Goal: Information Seeking & Learning: Learn about a topic

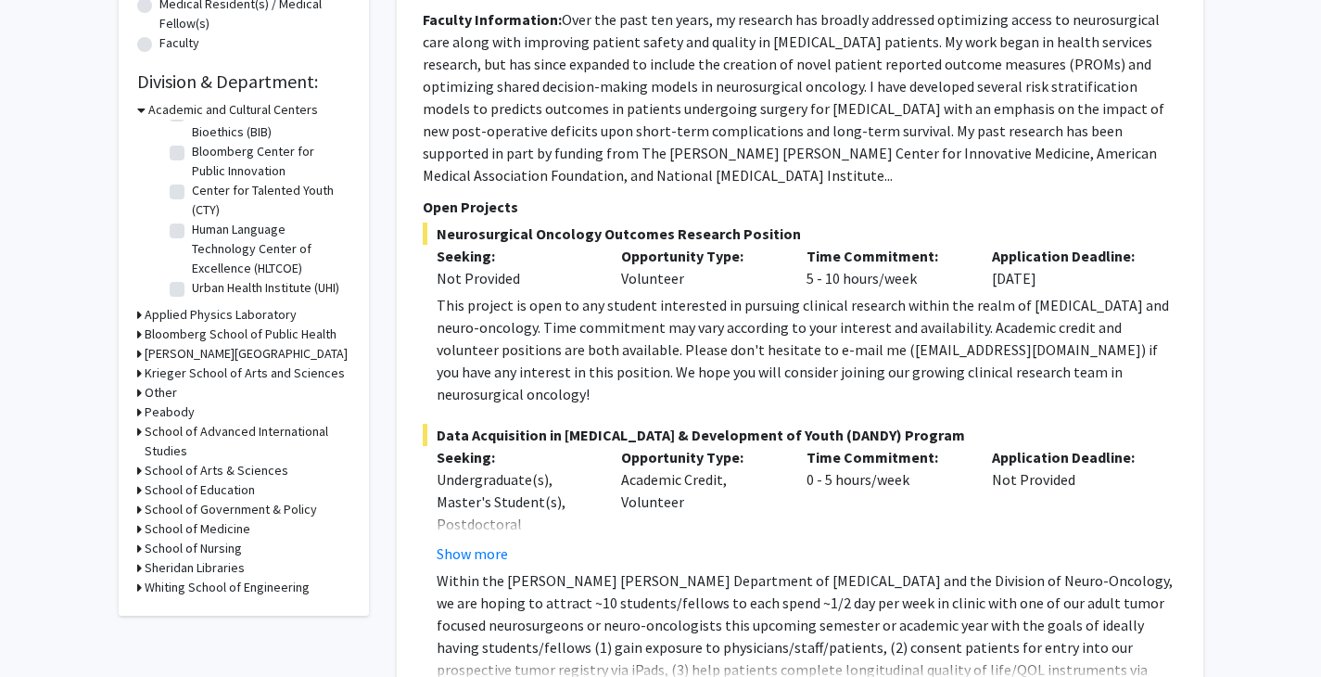
scroll to position [501, 0]
click at [225, 533] on h3 "School of Medicine" at bounding box center [198, 527] width 106 height 19
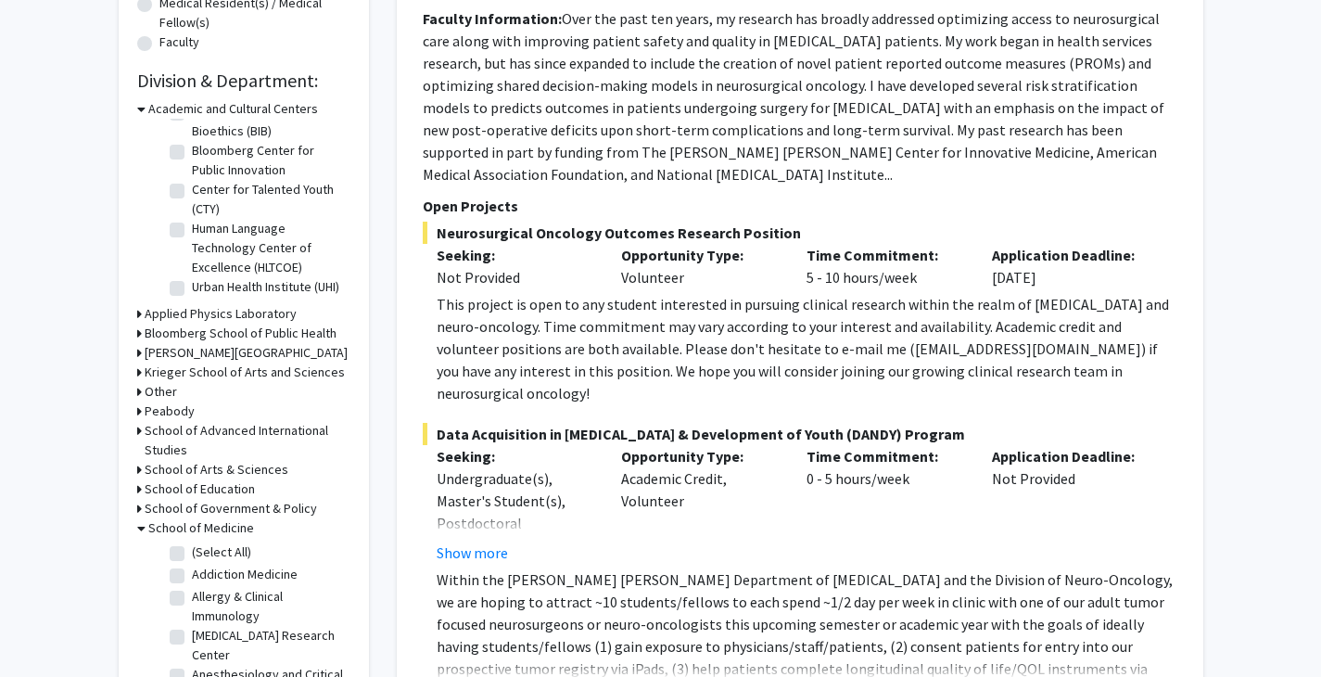
click at [225, 549] on label "(Select All)" at bounding box center [221, 551] width 59 height 19
click at [204, 549] on input "(Select All)" at bounding box center [198, 548] width 12 height 12
checkbox input "true"
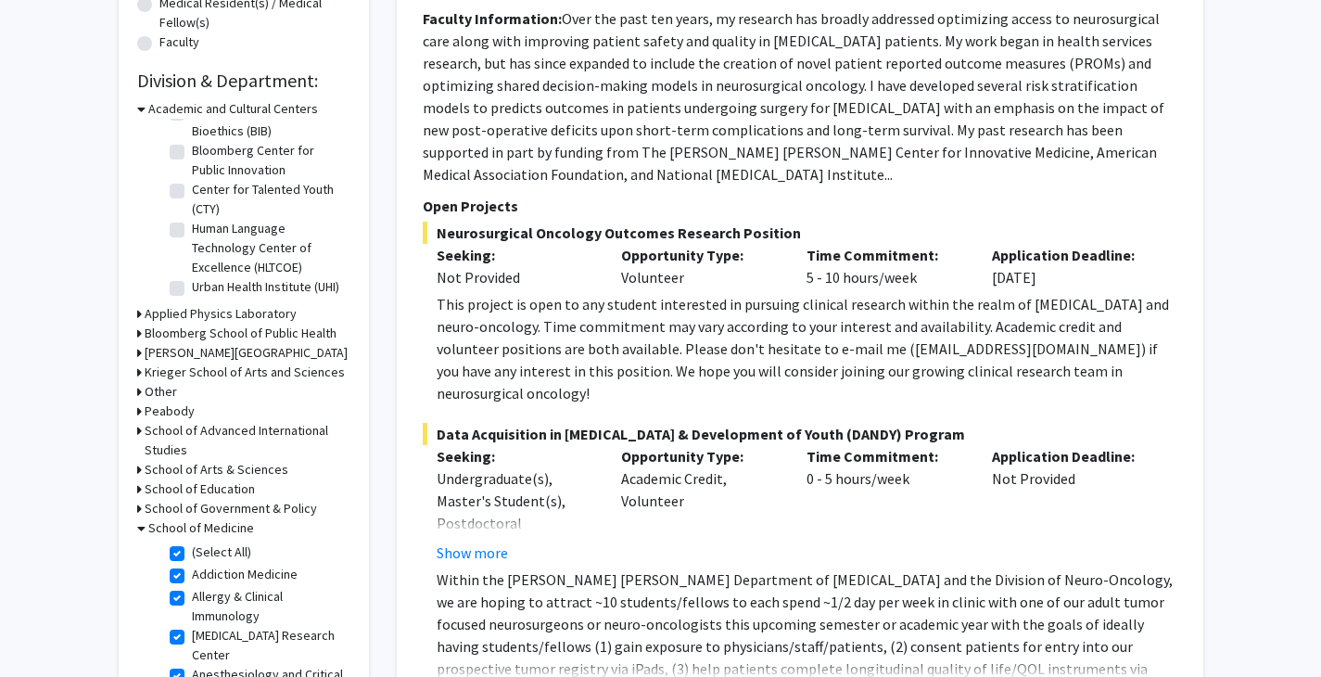
checkbox input "true"
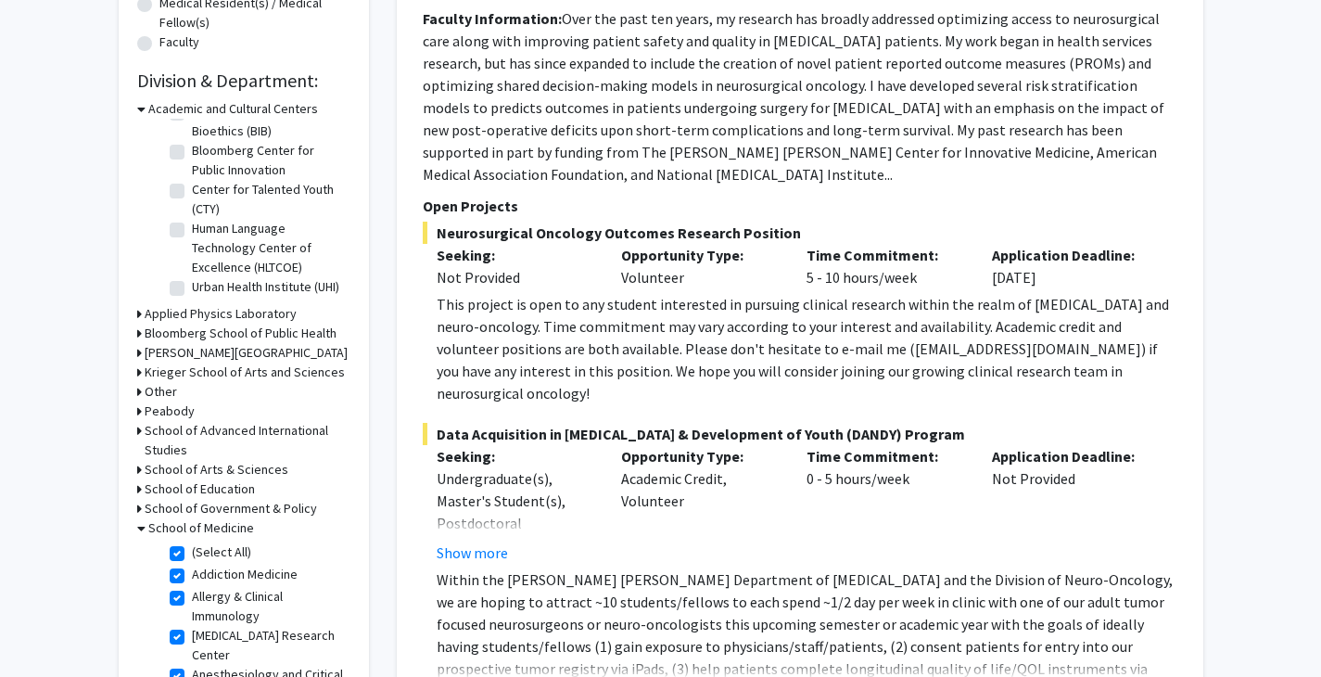
checkbox input "true"
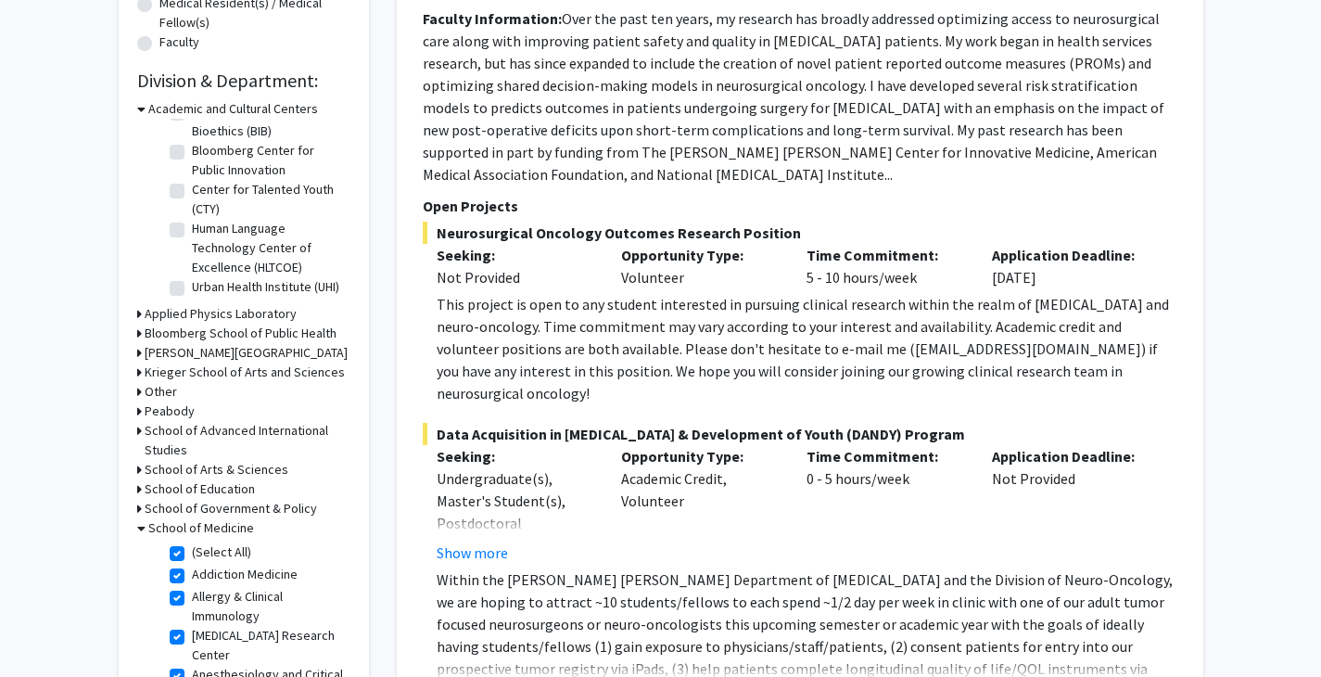
checkbox input "true"
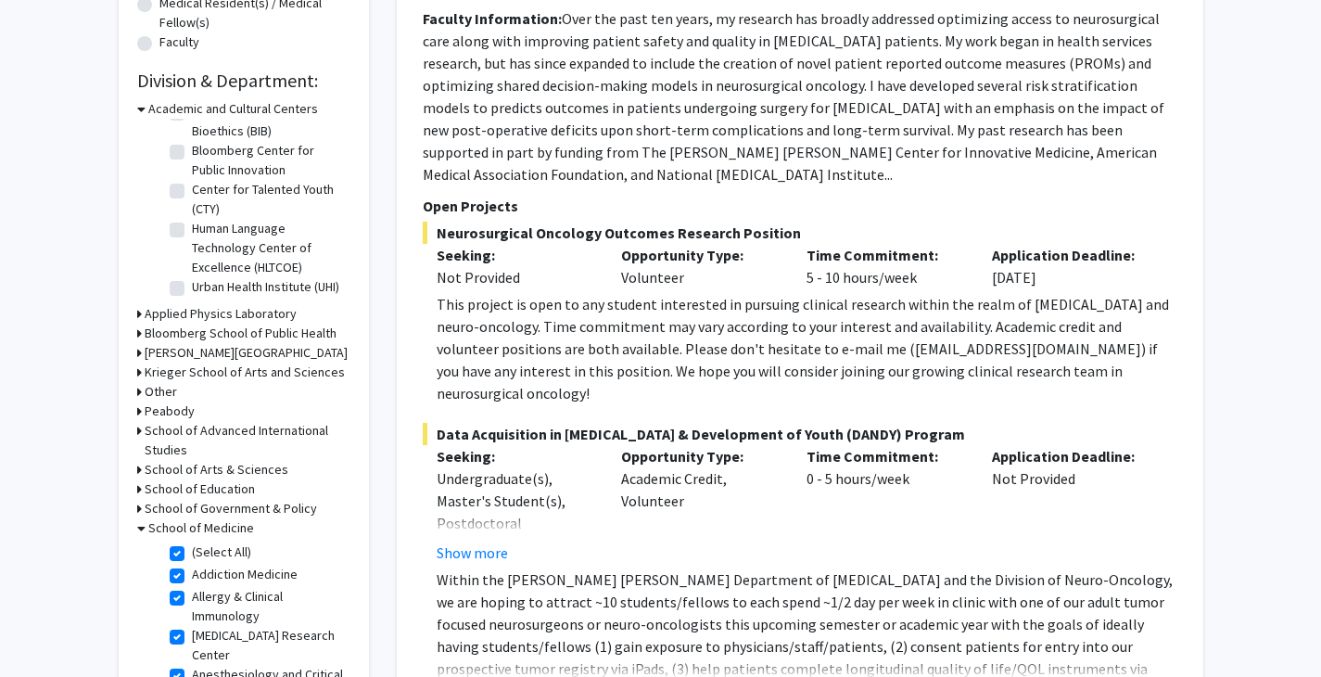
checkbox input "true"
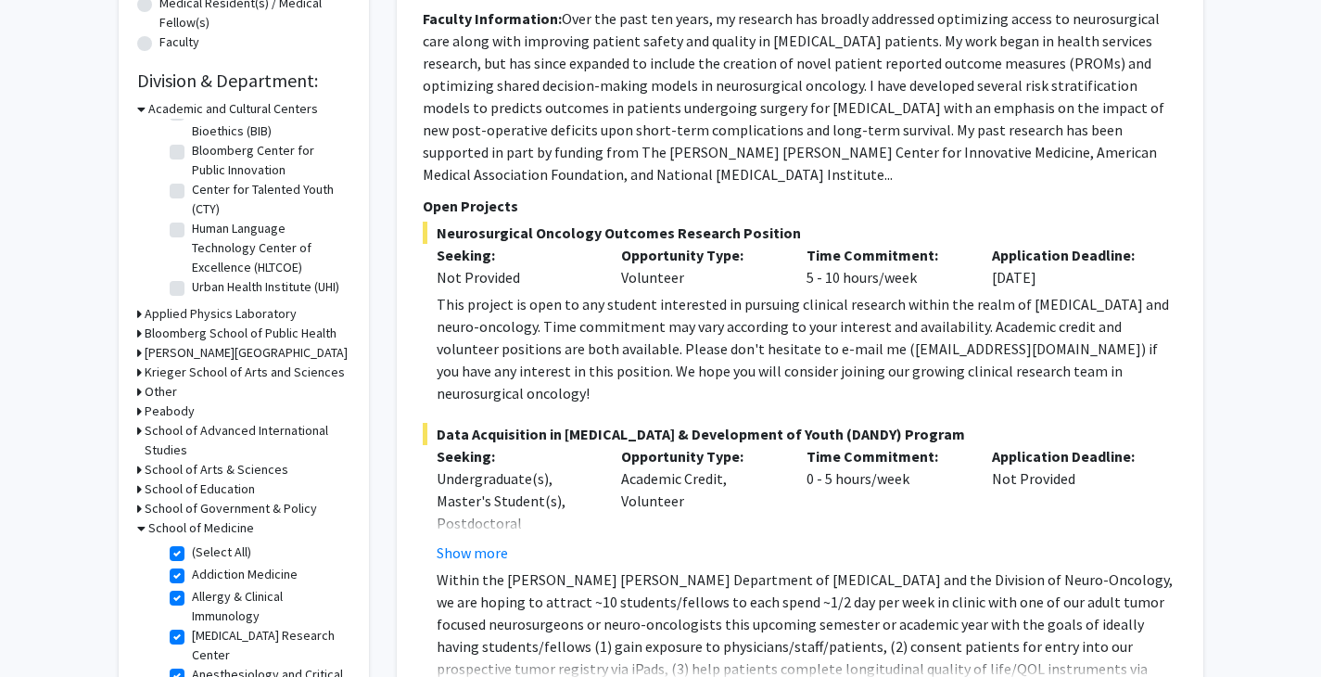
checkbox input "true"
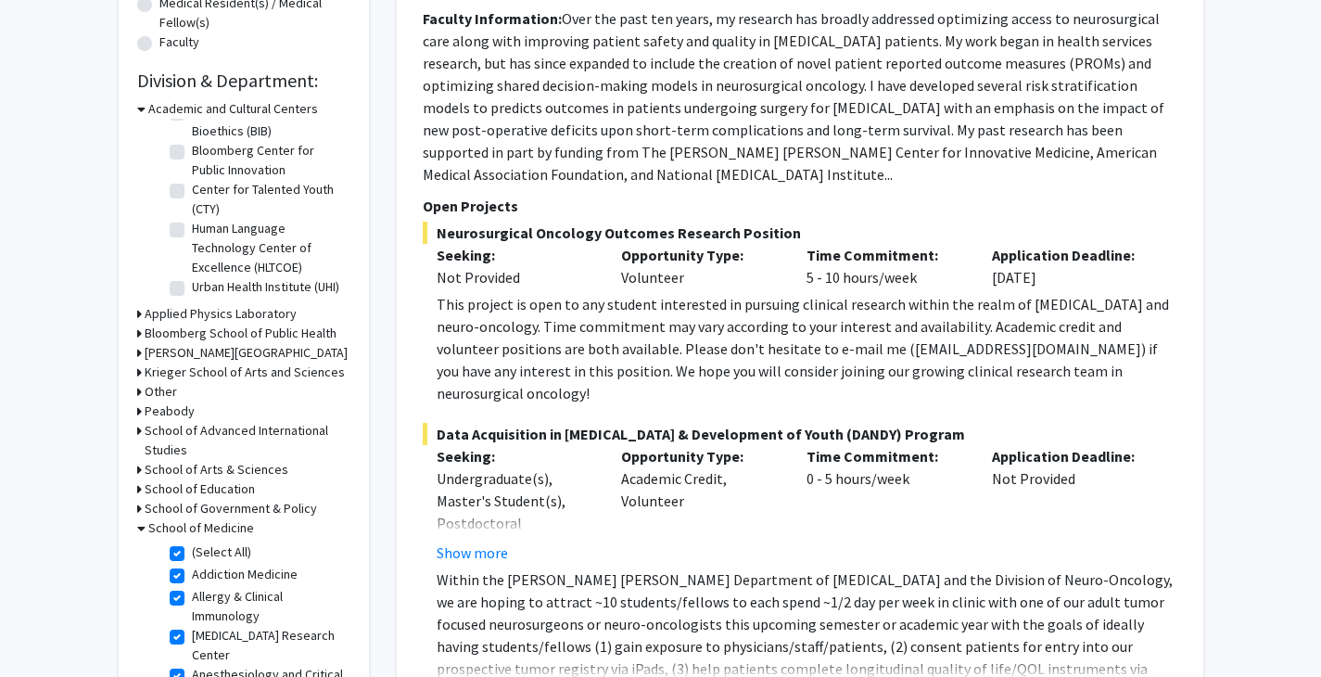
checkbox input "true"
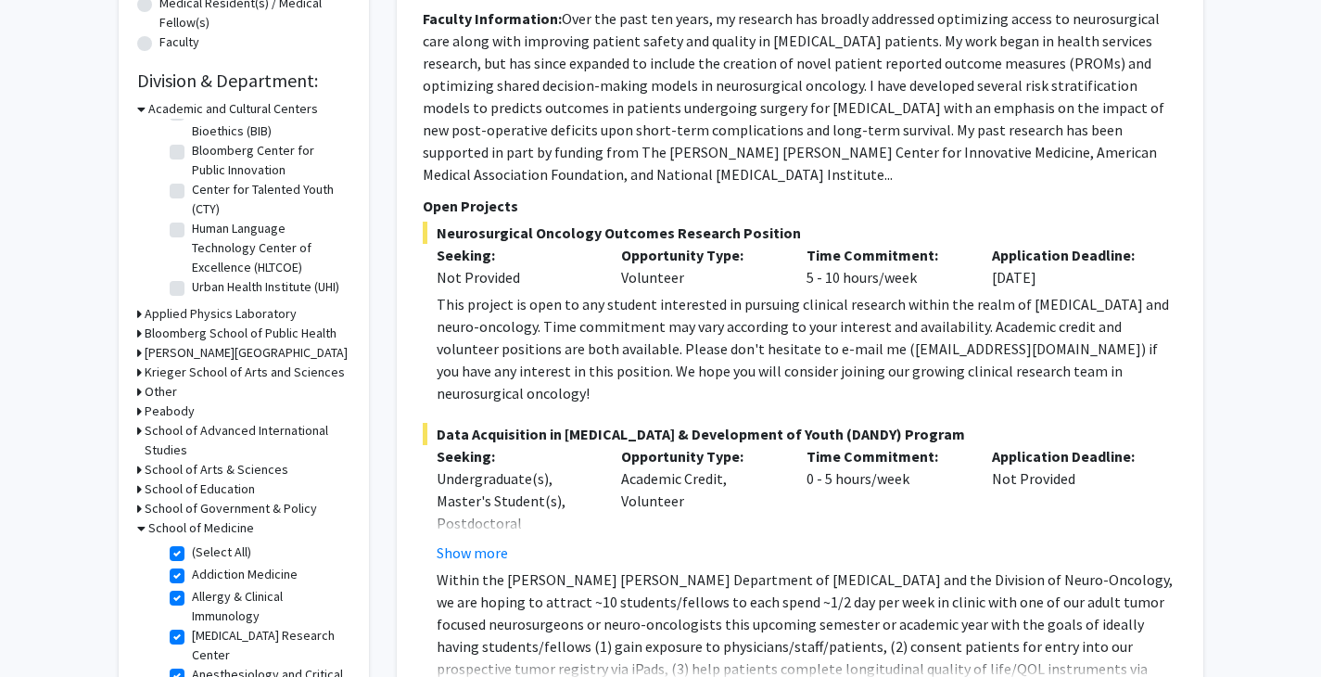
checkbox input "true"
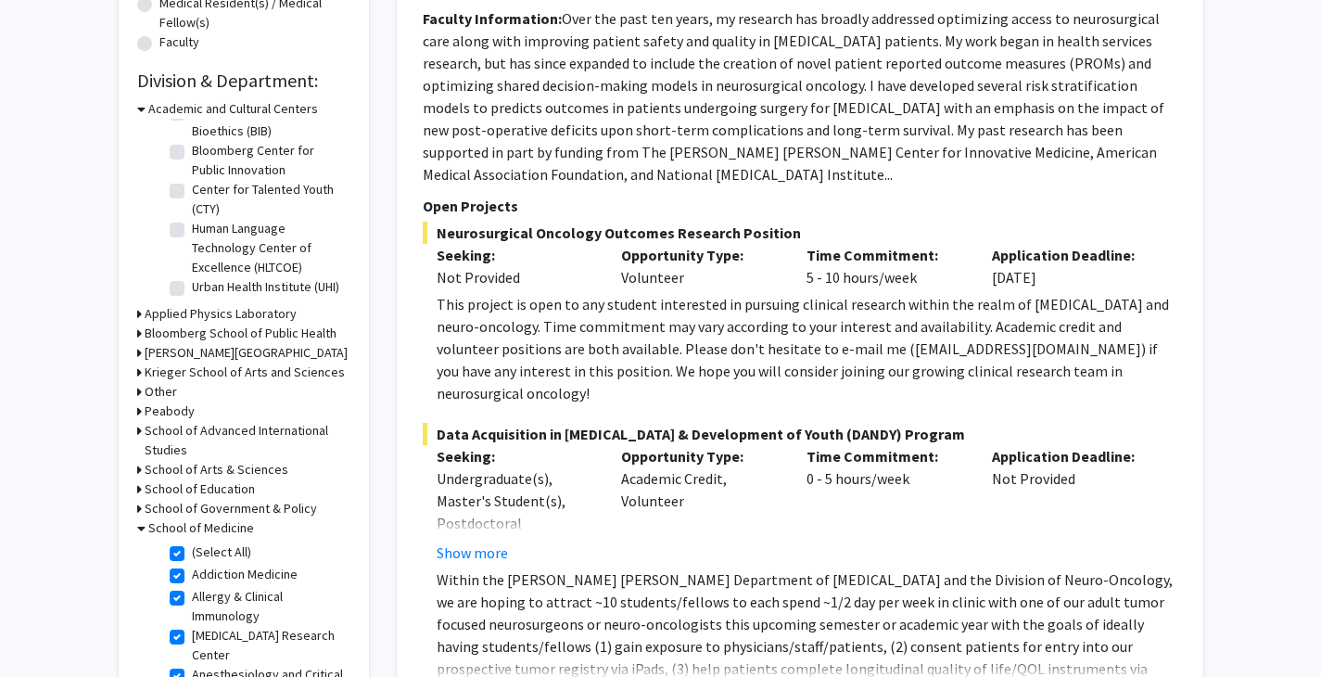
checkbox input "true"
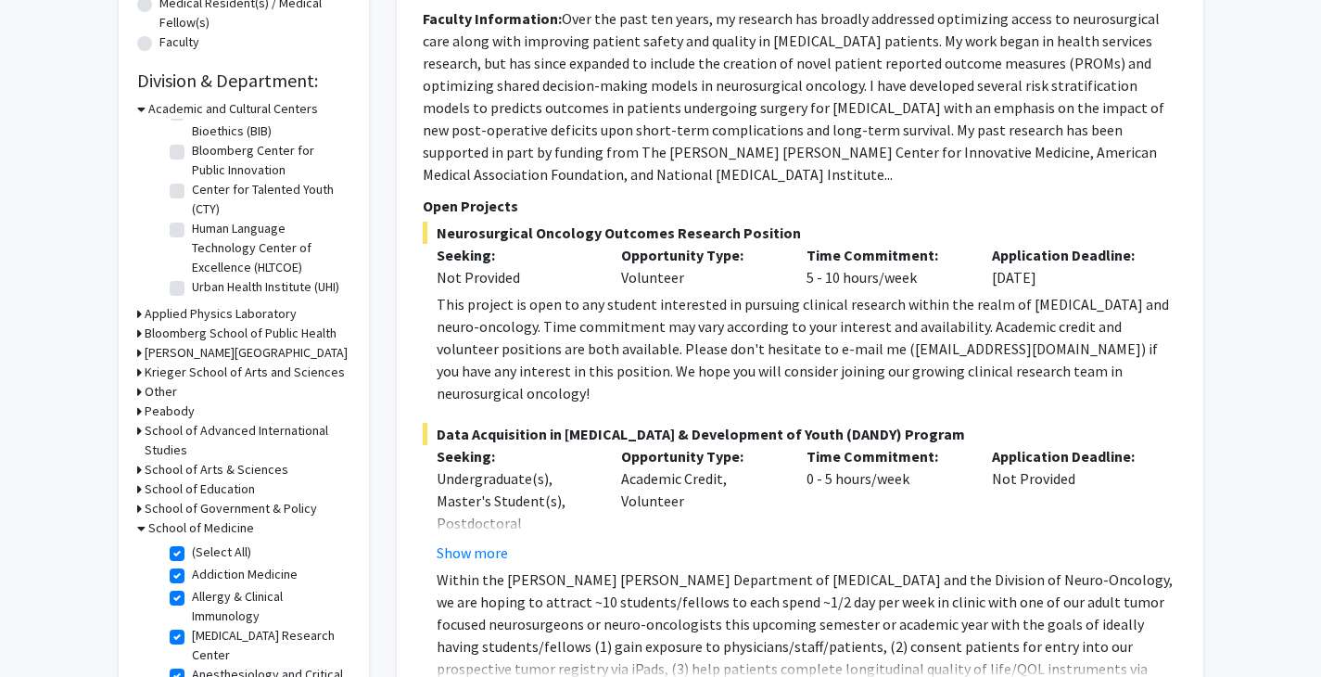
checkbox input "true"
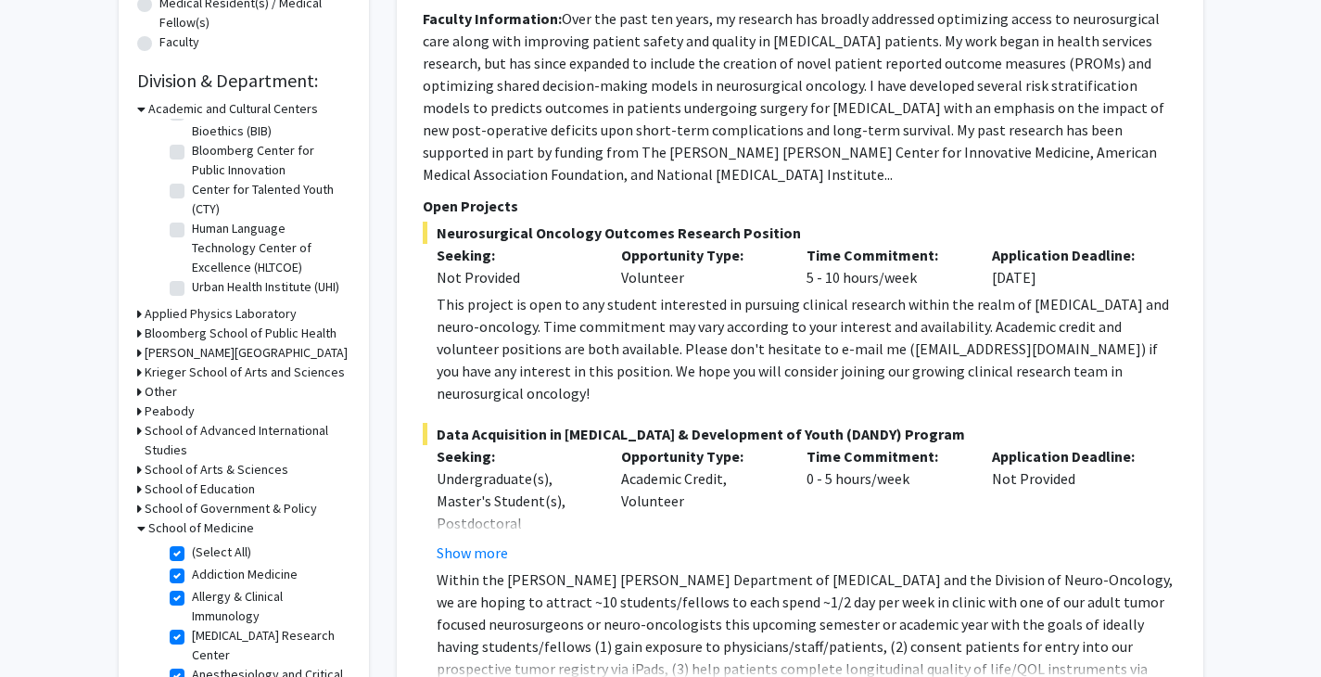
checkbox input "true"
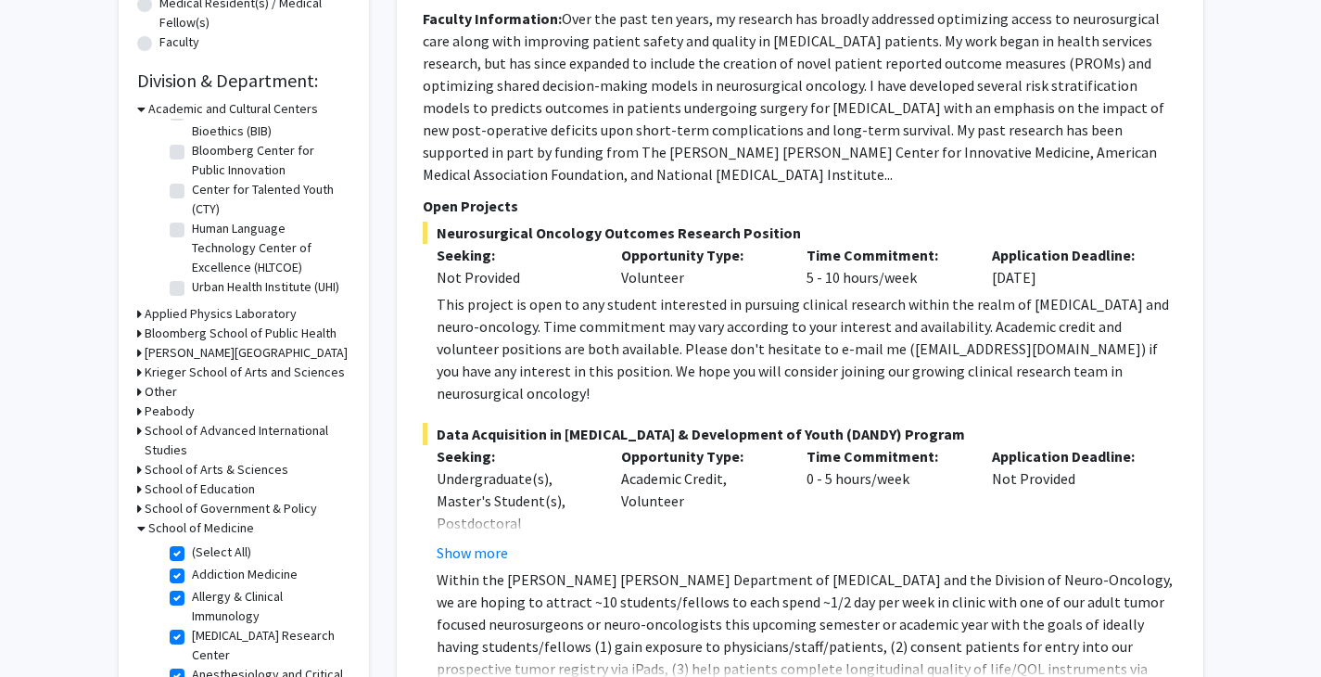
checkbox input "true"
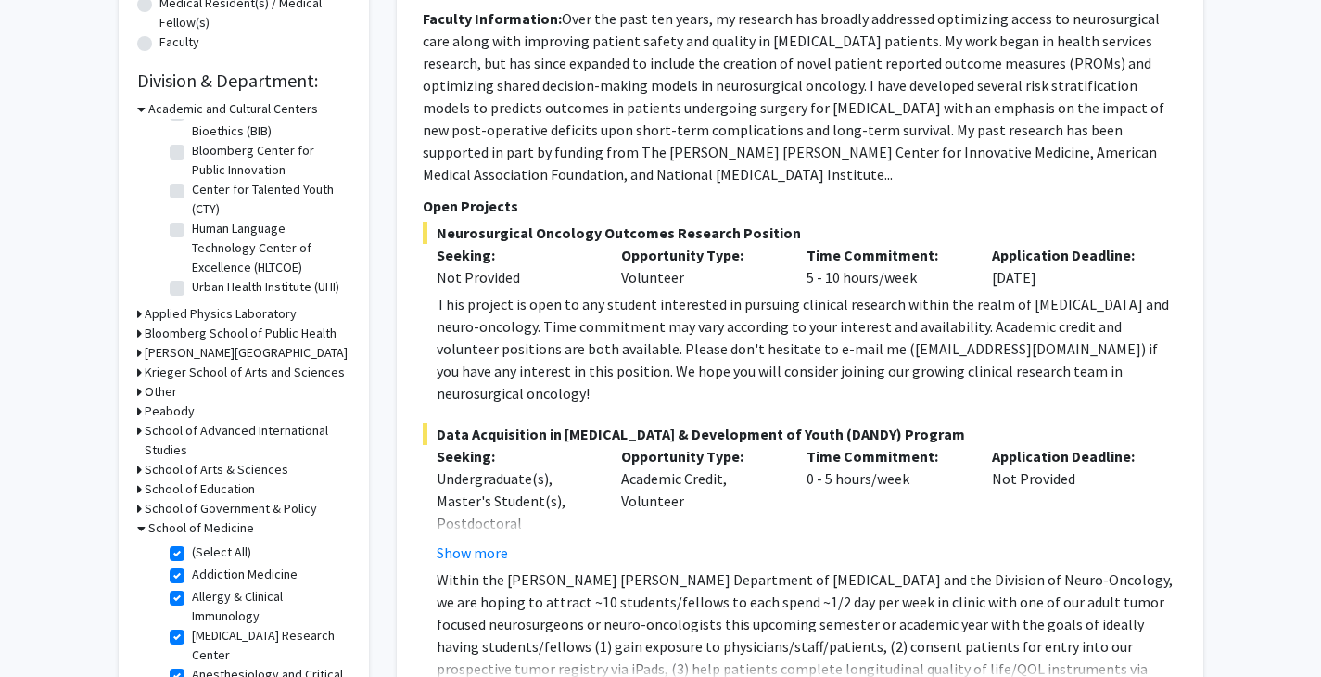
checkbox input "true"
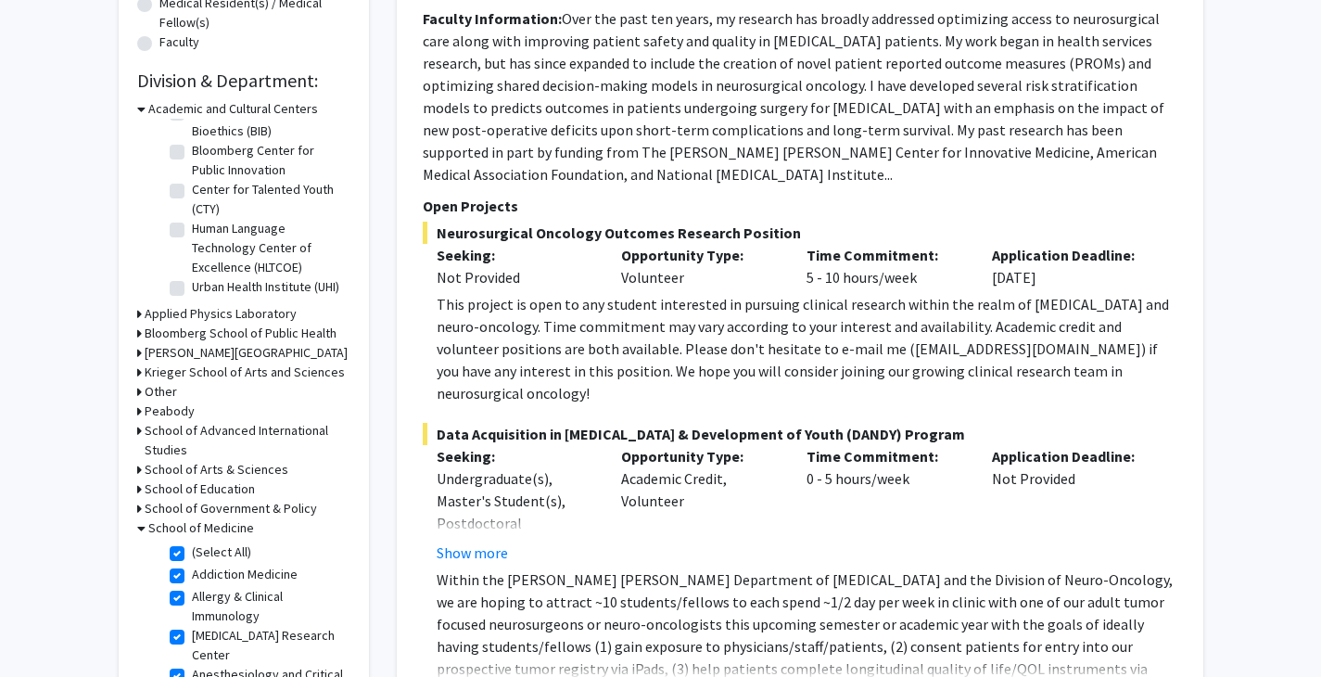
checkbox input "true"
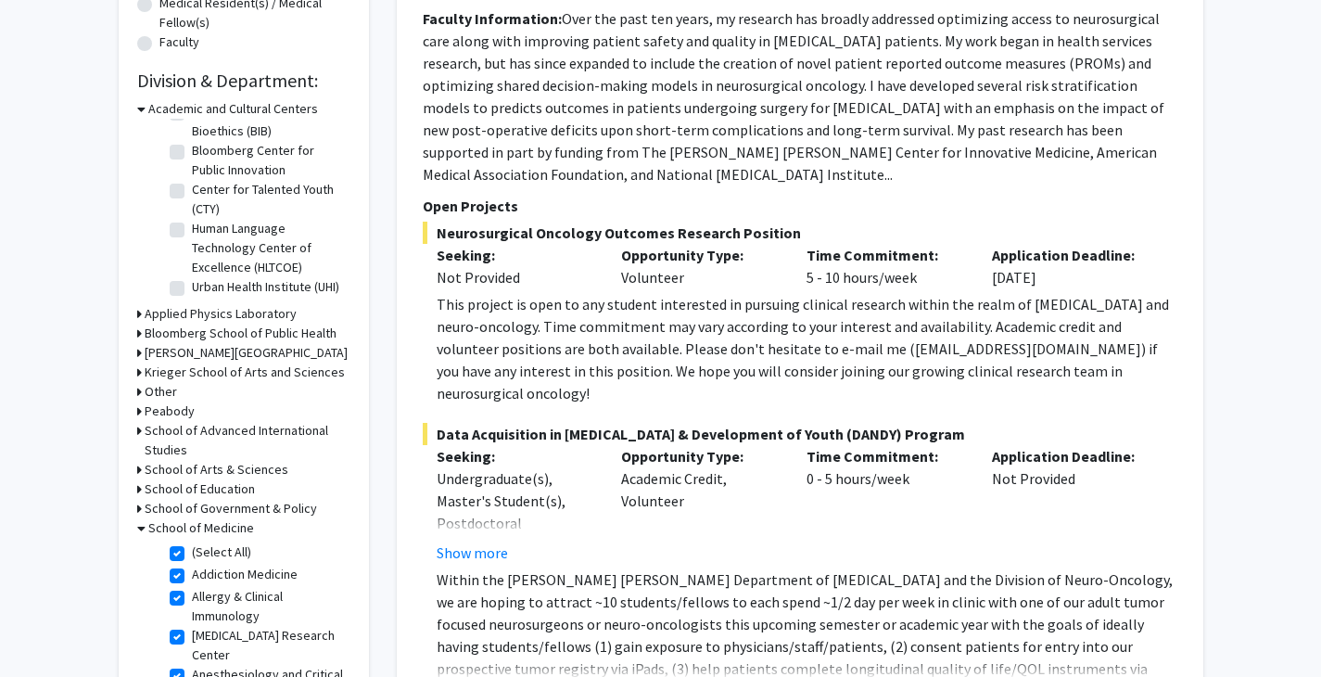
checkbox input "true"
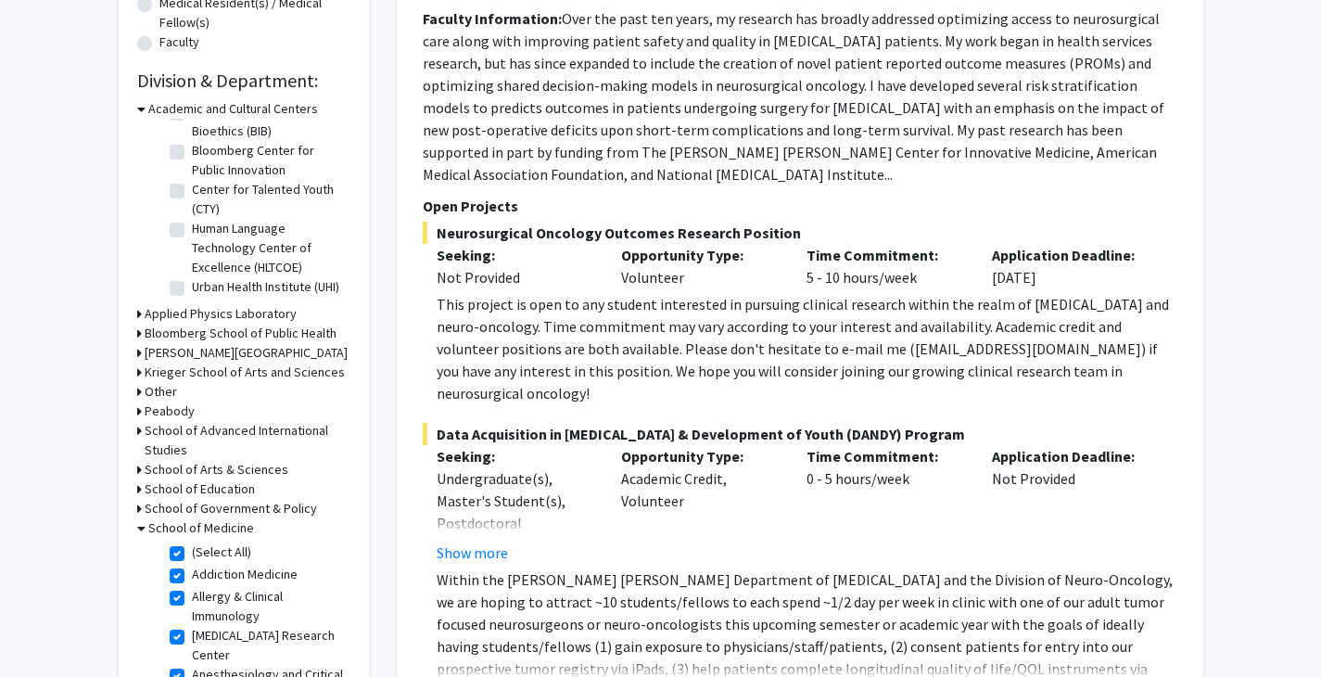
checkbox input "true"
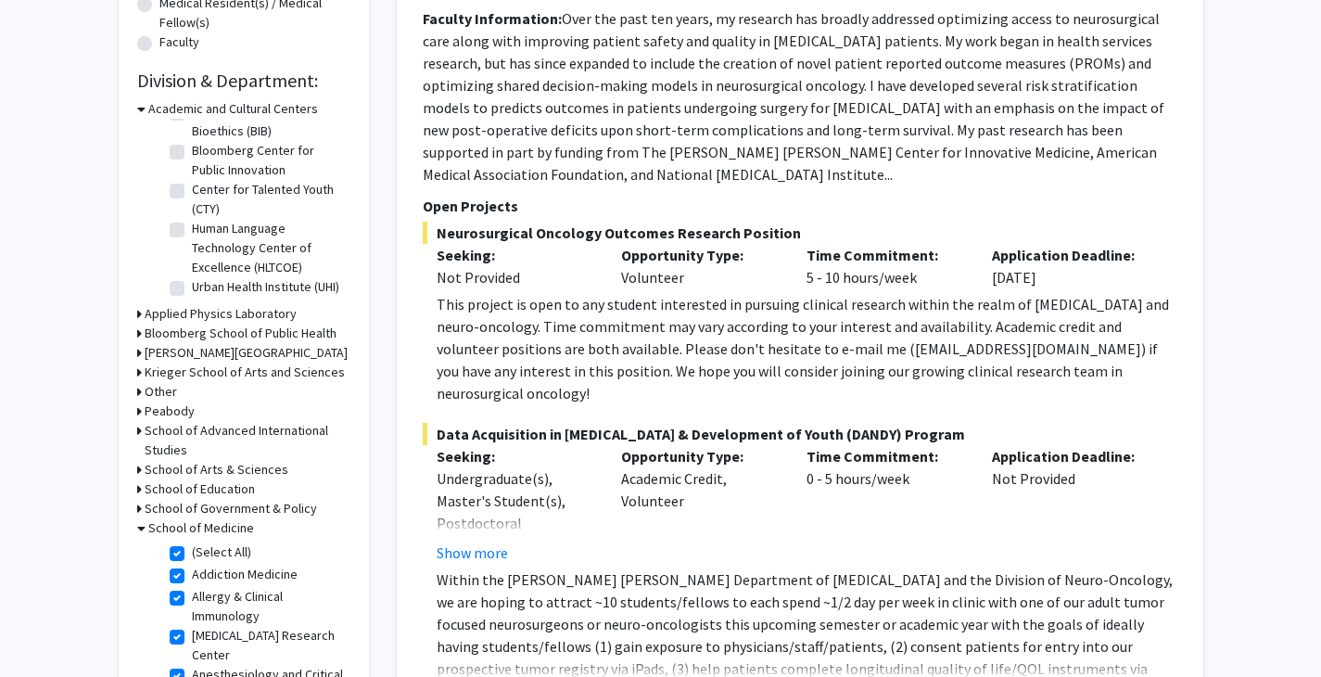
checkbox input "true"
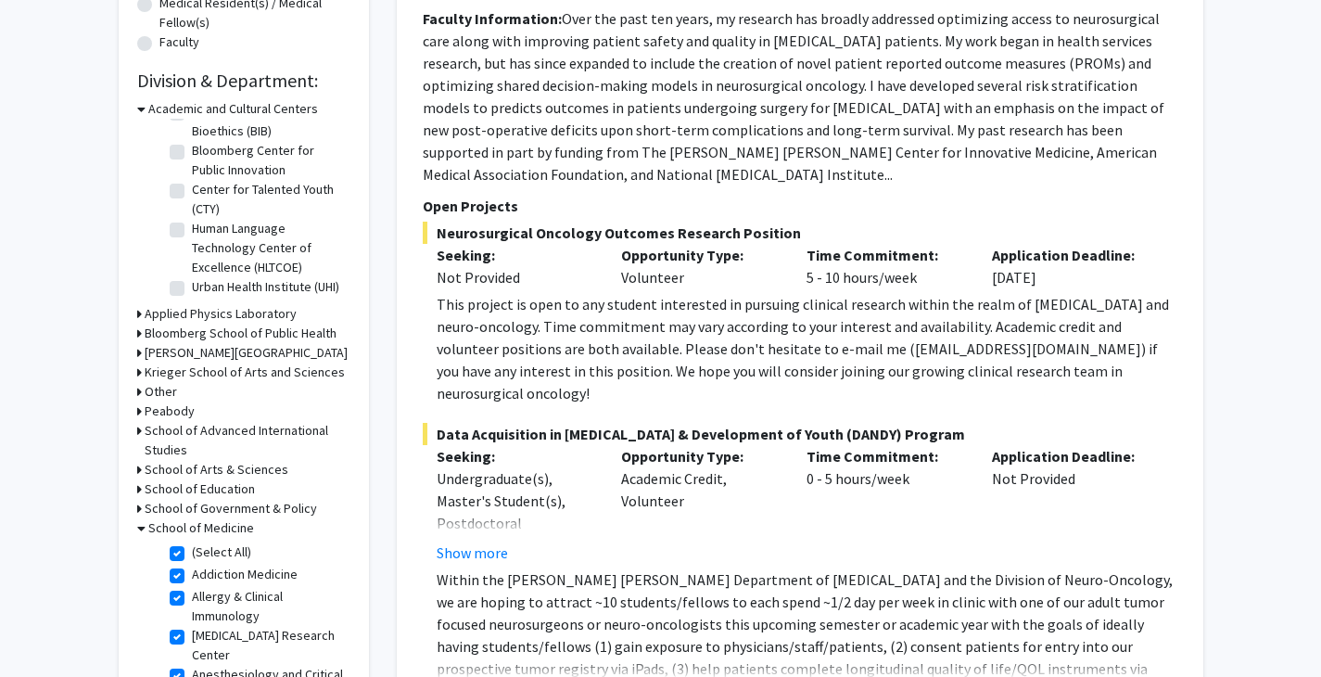
checkbox input "true"
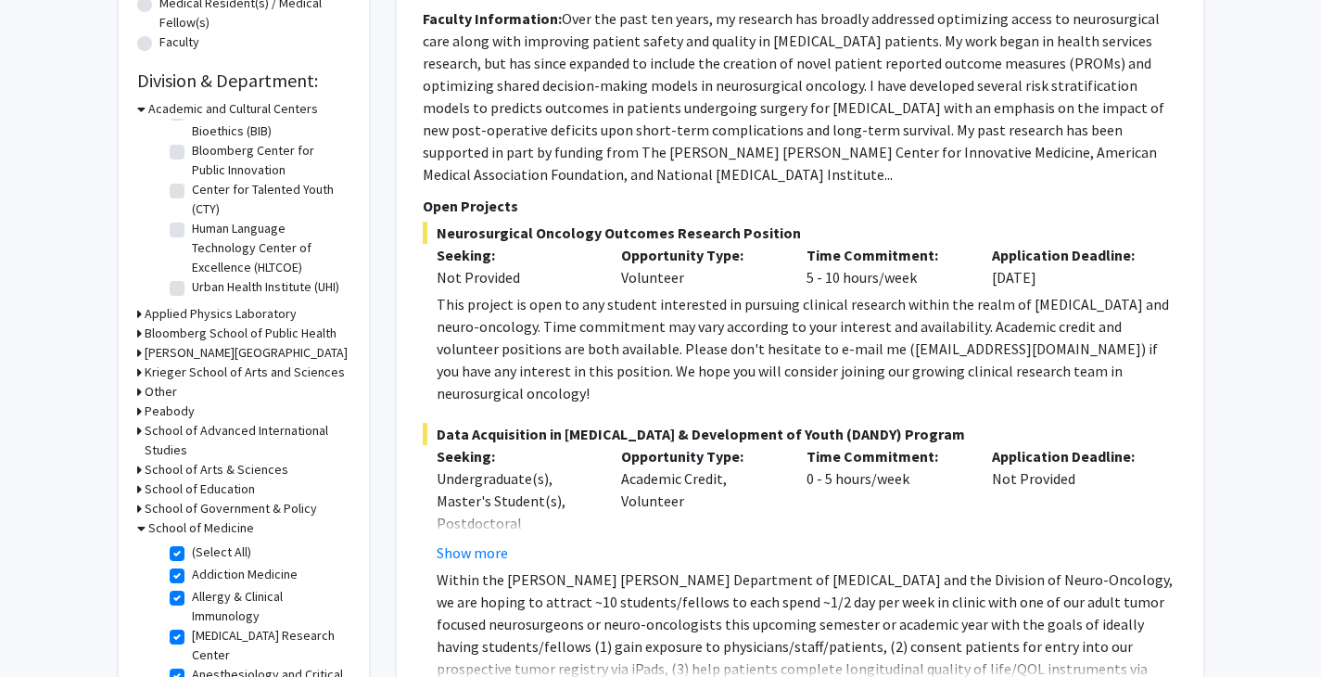
checkbox input "true"
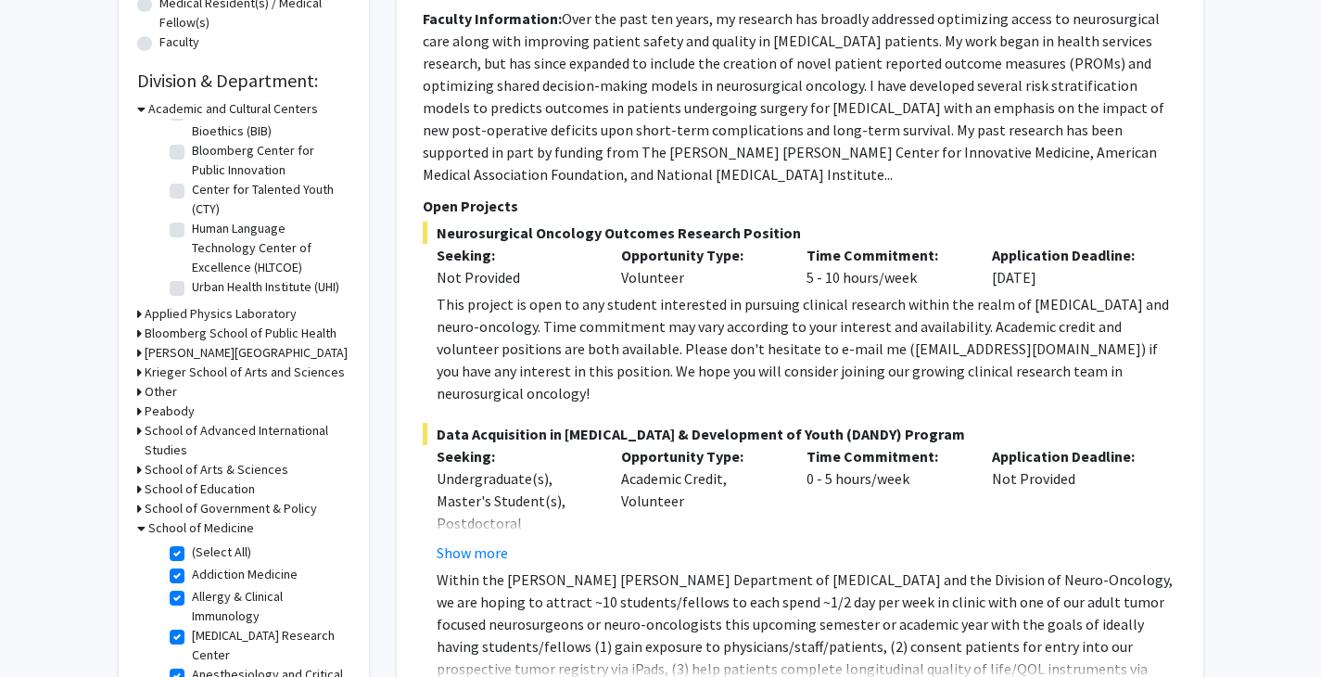
checkbox input "true"
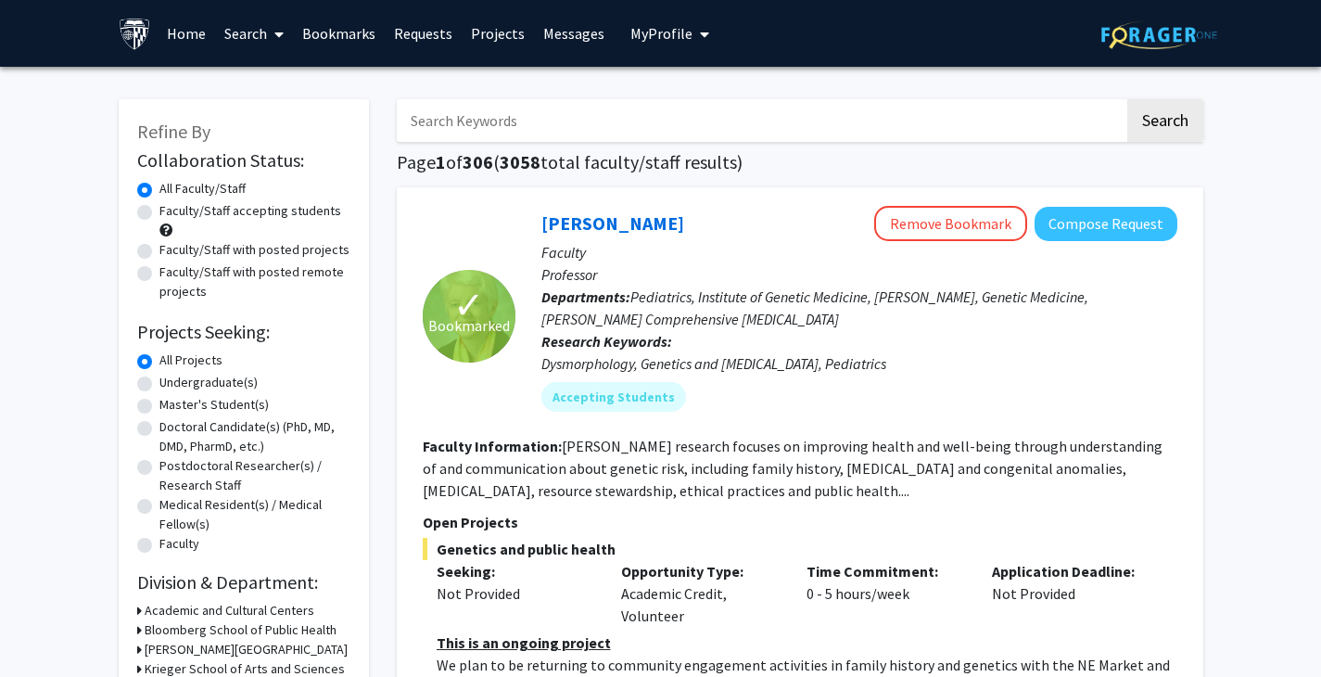
click at [791, 370] on div "Dysmorphology, Genetics and [MEDICAL_DATA], Pediatrics" at bounding box center [859, 363] width 636 height 22
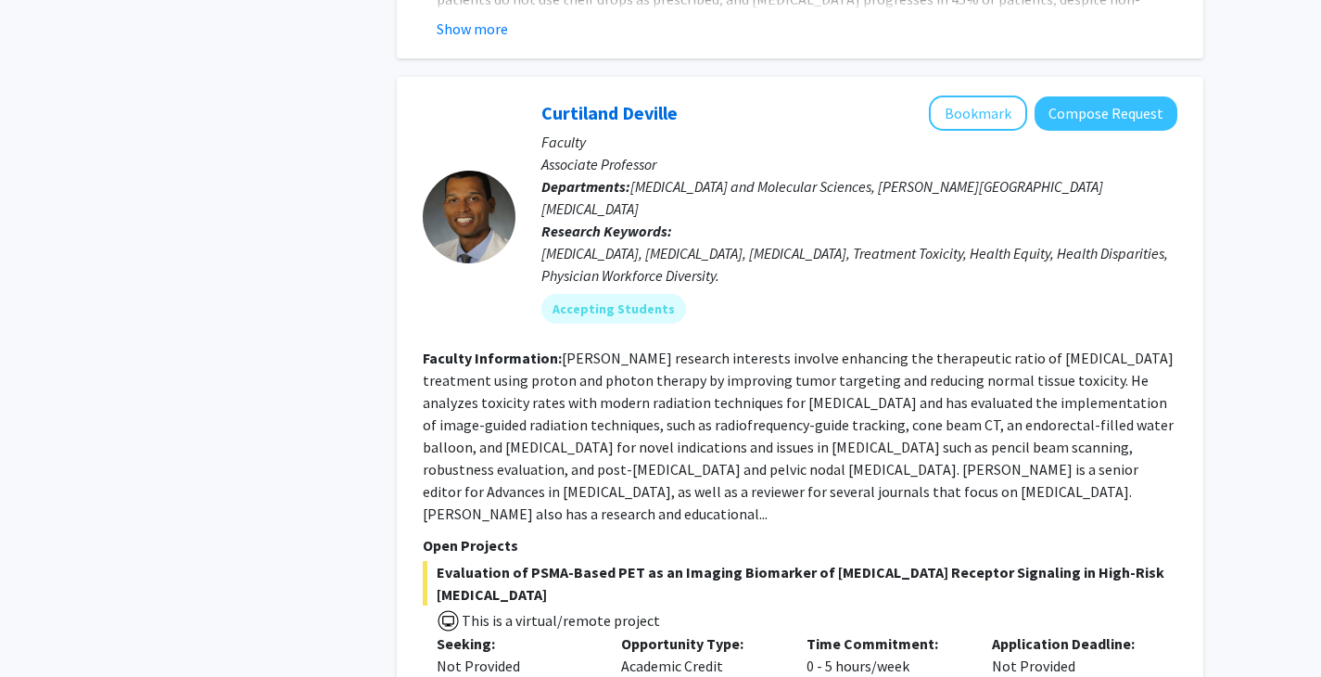
scroll to position [1792, 0]
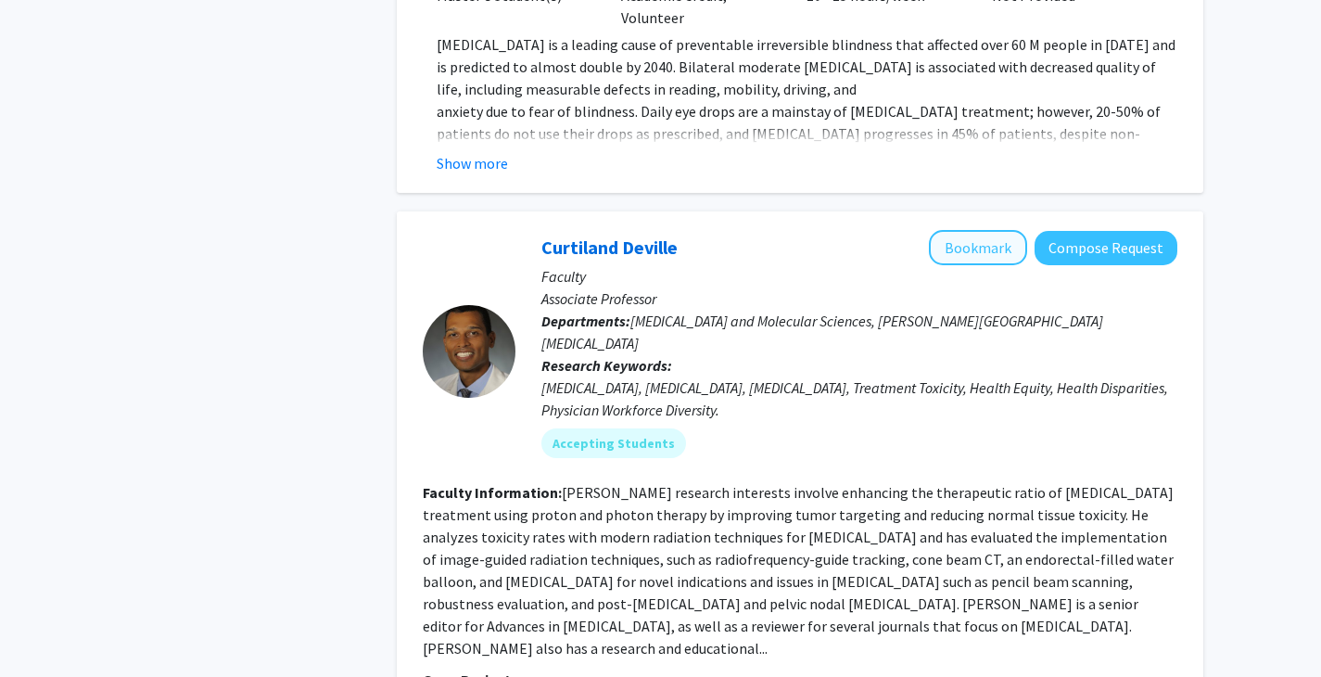
click at [996, 230] on button "Bookmark" at bounding box center [978, 247] width 98 height 35
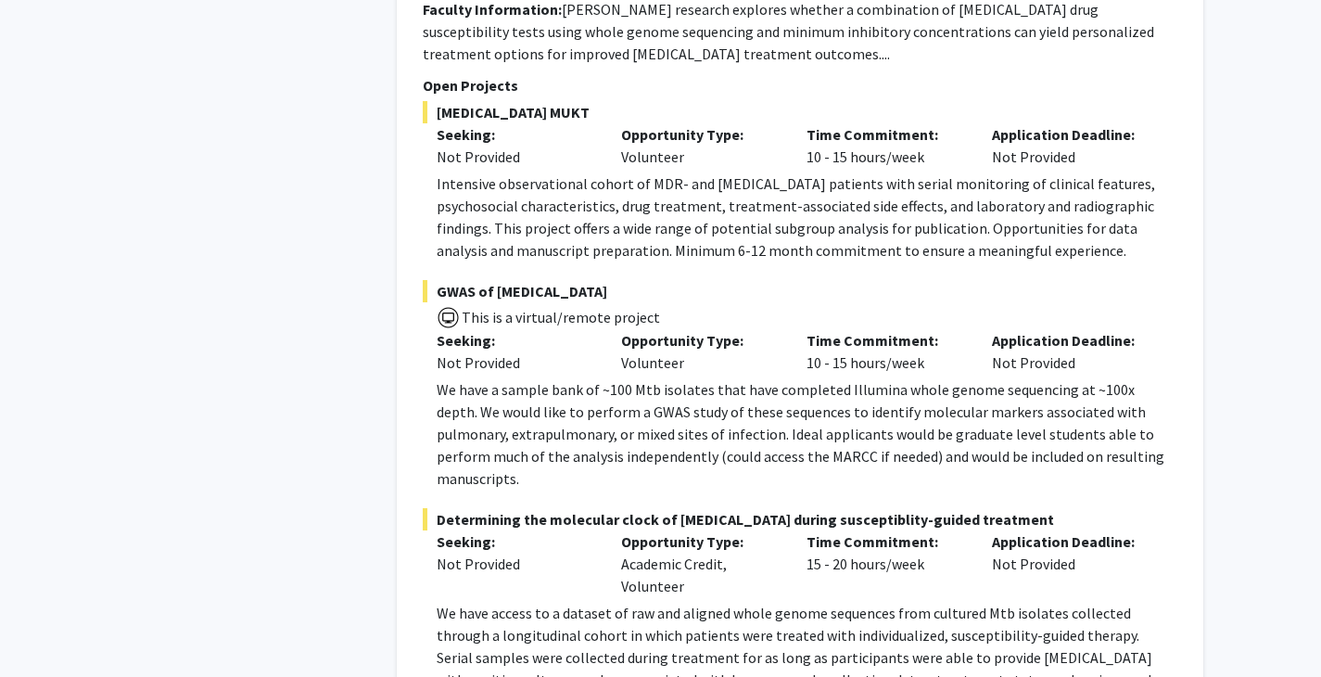
scroll to position [3101, 0]
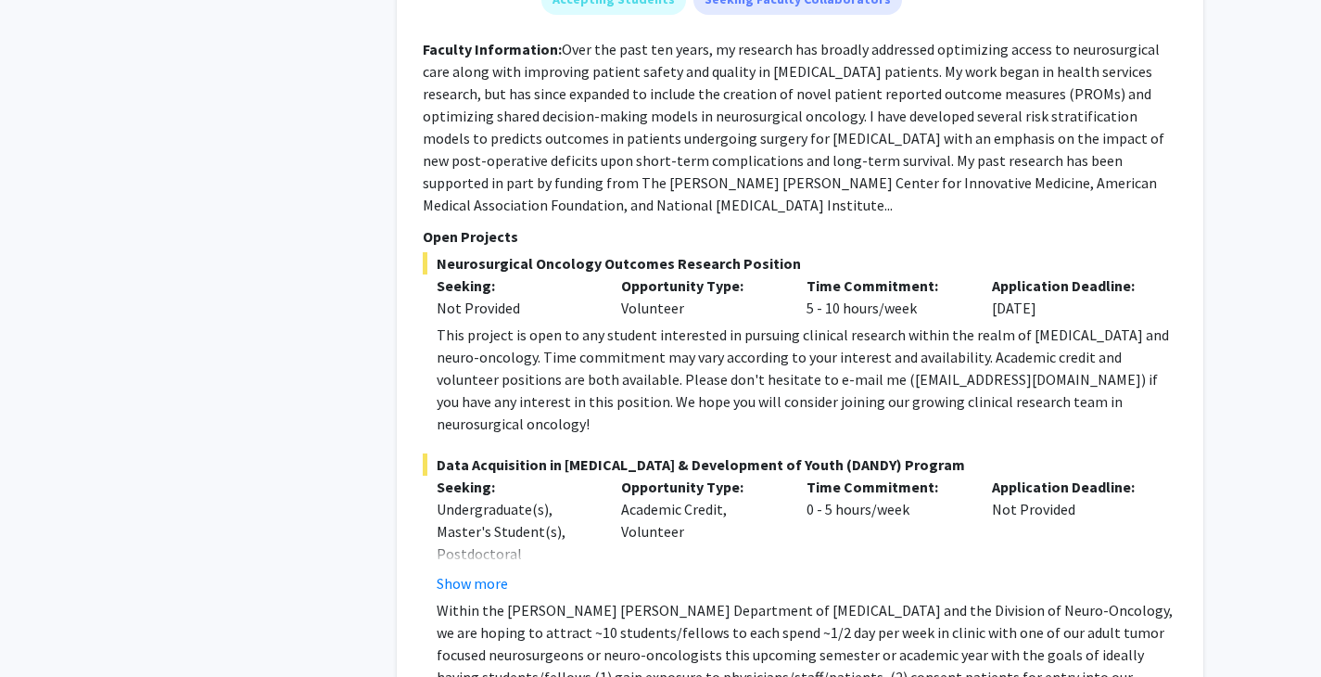
scroll to position [5069, 0]
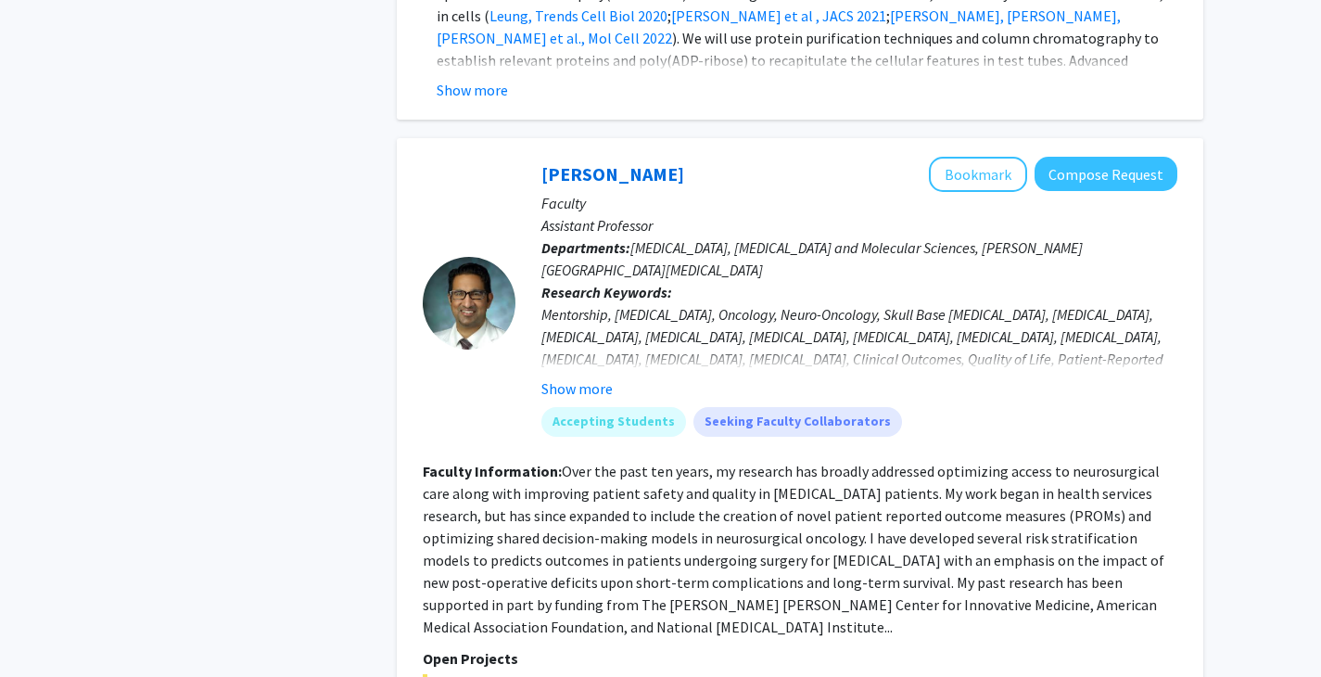
scroll to position [4629, 0]
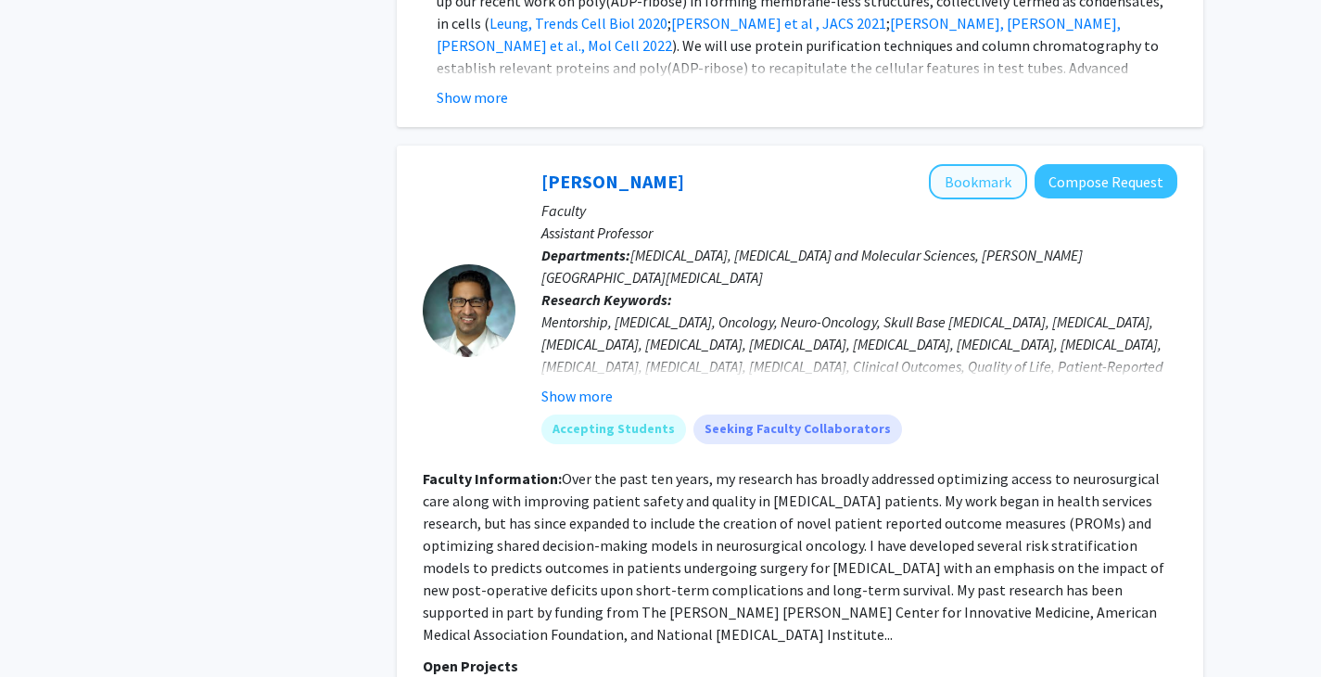
click at [957, 164] on button "Bookmark" at bounding box center [978, 181] width 98 height 35
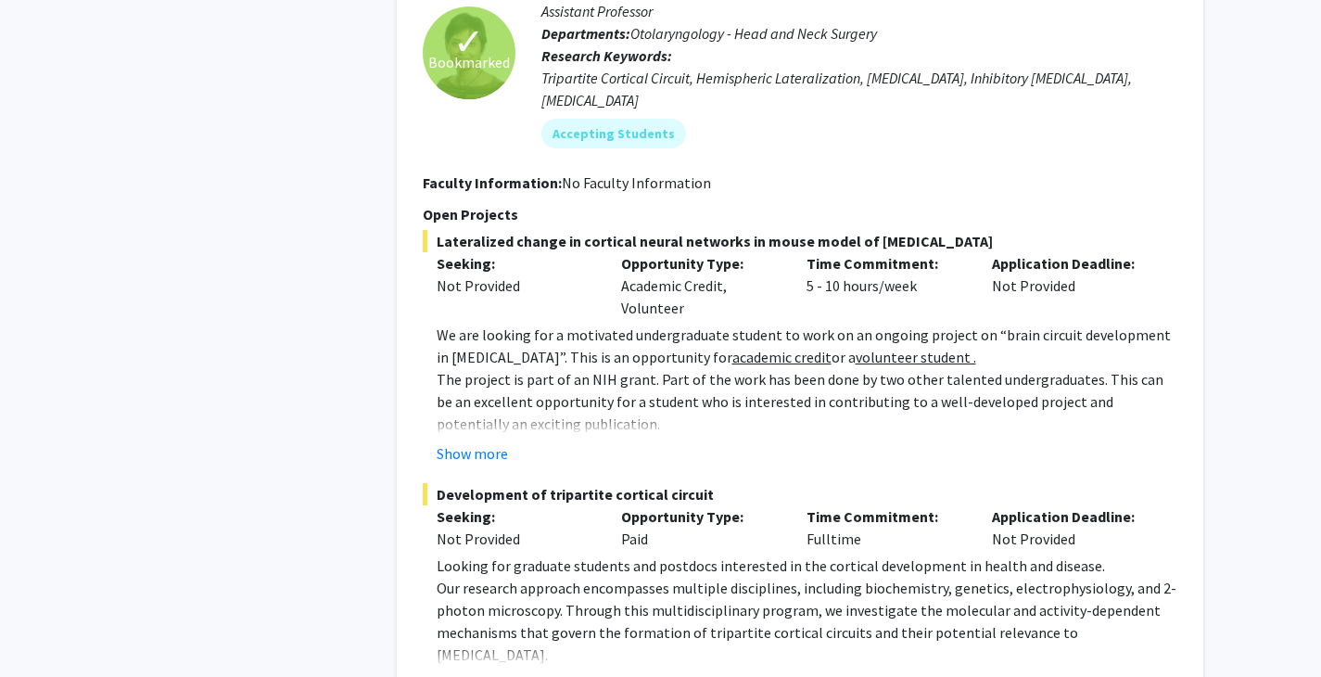
scroll to position [8608, 0]
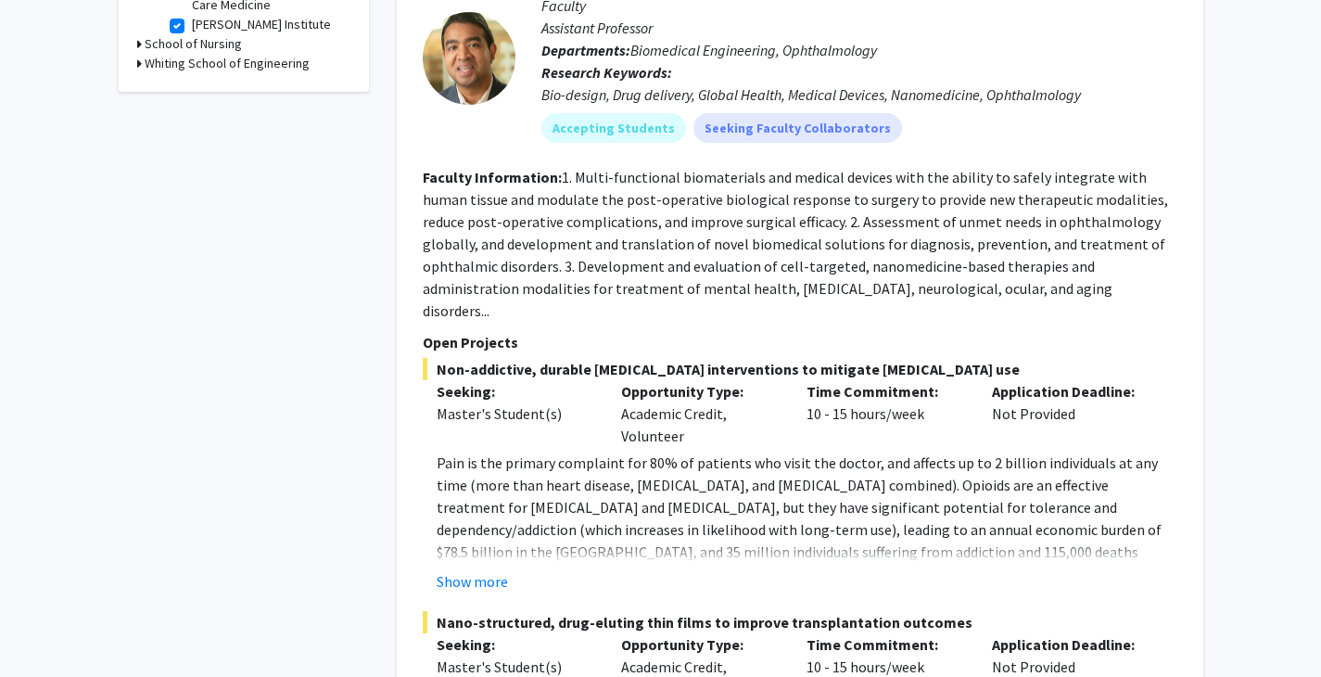
scroll to position [881, 0]
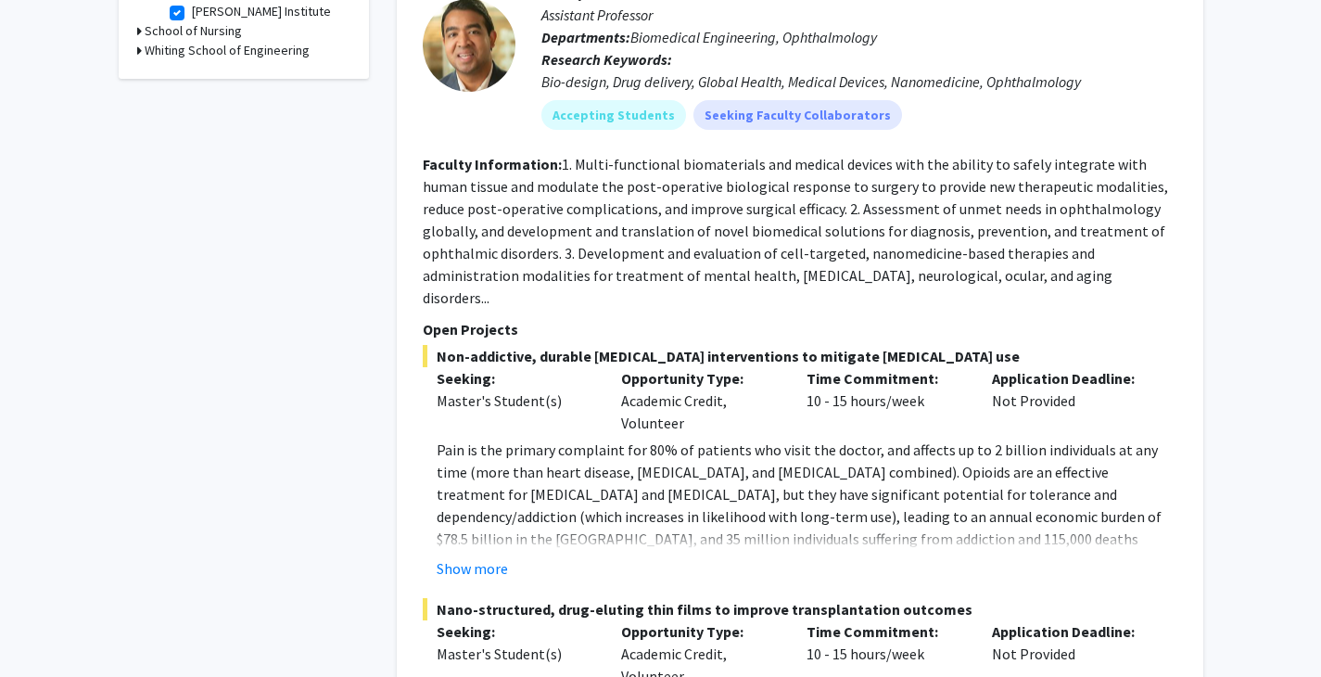
click at [508, 557] on div "Show more" at bounding box center [807, 568] width 741 height 22
click at [490, 557] on button "Show more" at bounding box center [472, 568] width 71 height 22
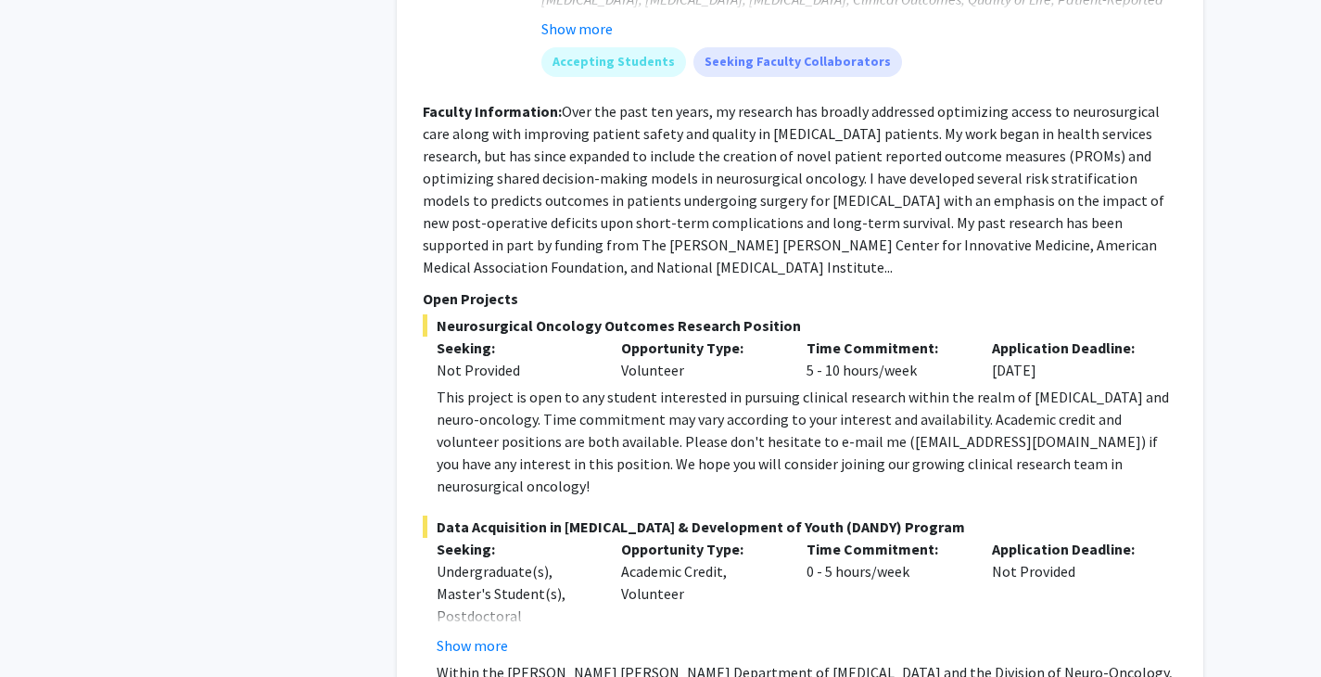
scroll to position [5113, 0]
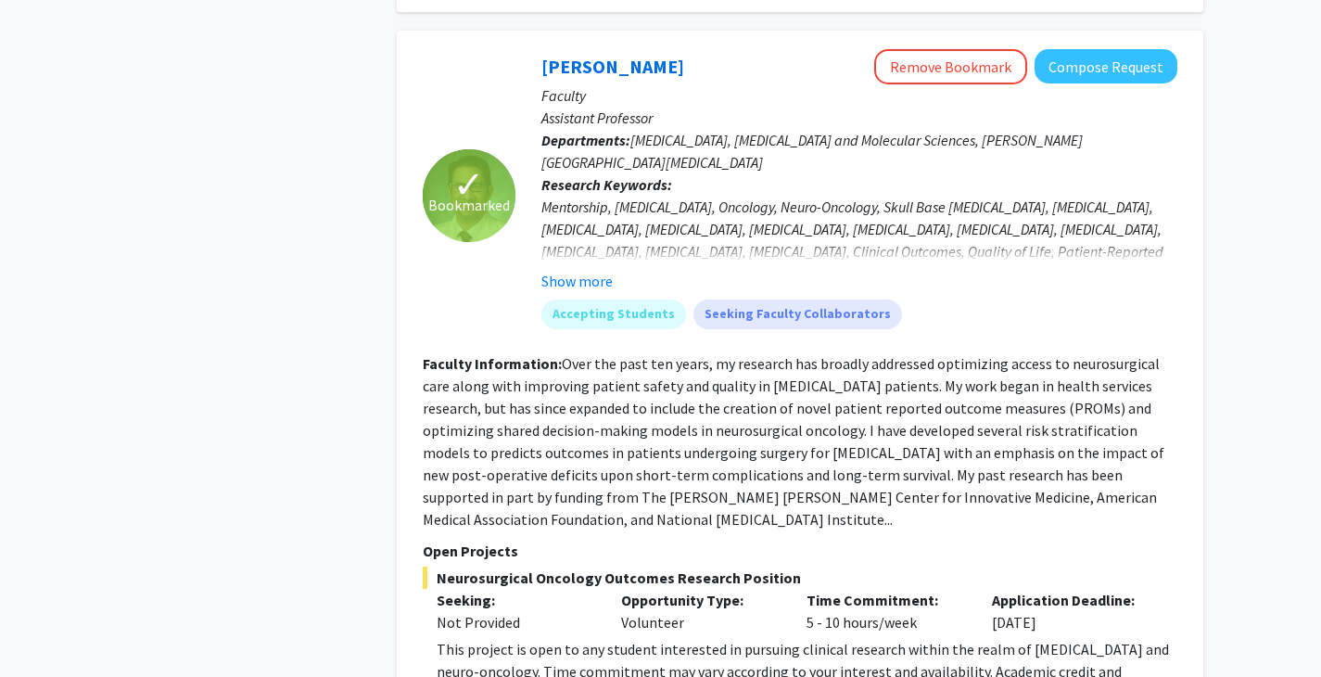
scroll to position [4819, 0]
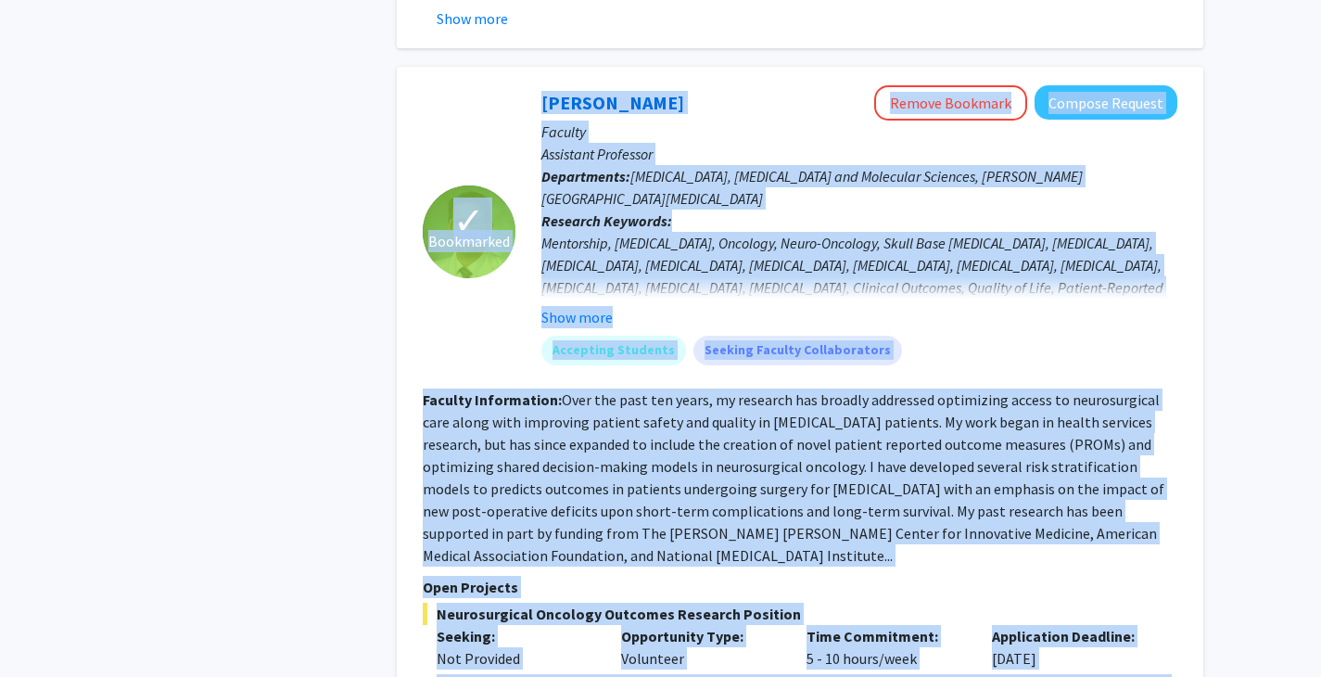
drag, startPoint x: 598, startPoint y: 564, endPoint x: 440, endPoint y: 52, distance: 536.2
copy fg-search-faculty "✓ Loremipsum Dol Sitametco Adipis Elitsedd Eiusmod Tempori Utlabor Etdolorem Al…"
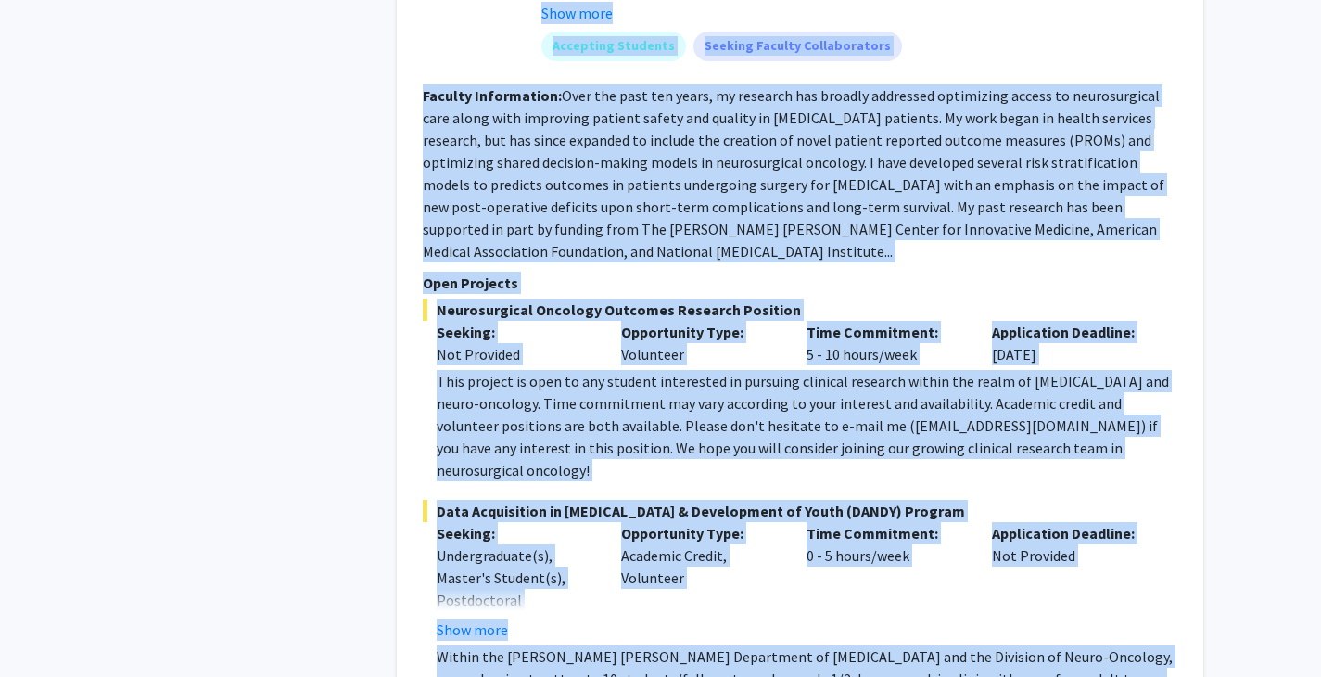
scroll to position [5019, 0]
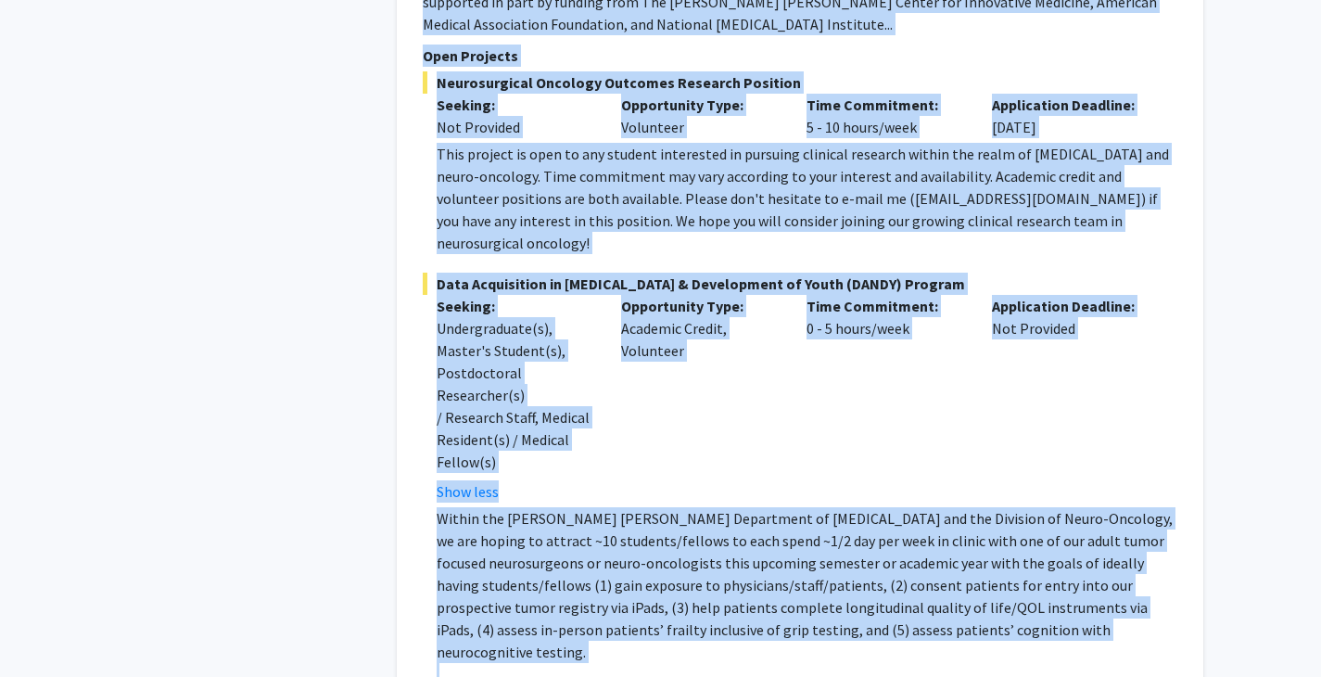
scroll to position [5002, 0]
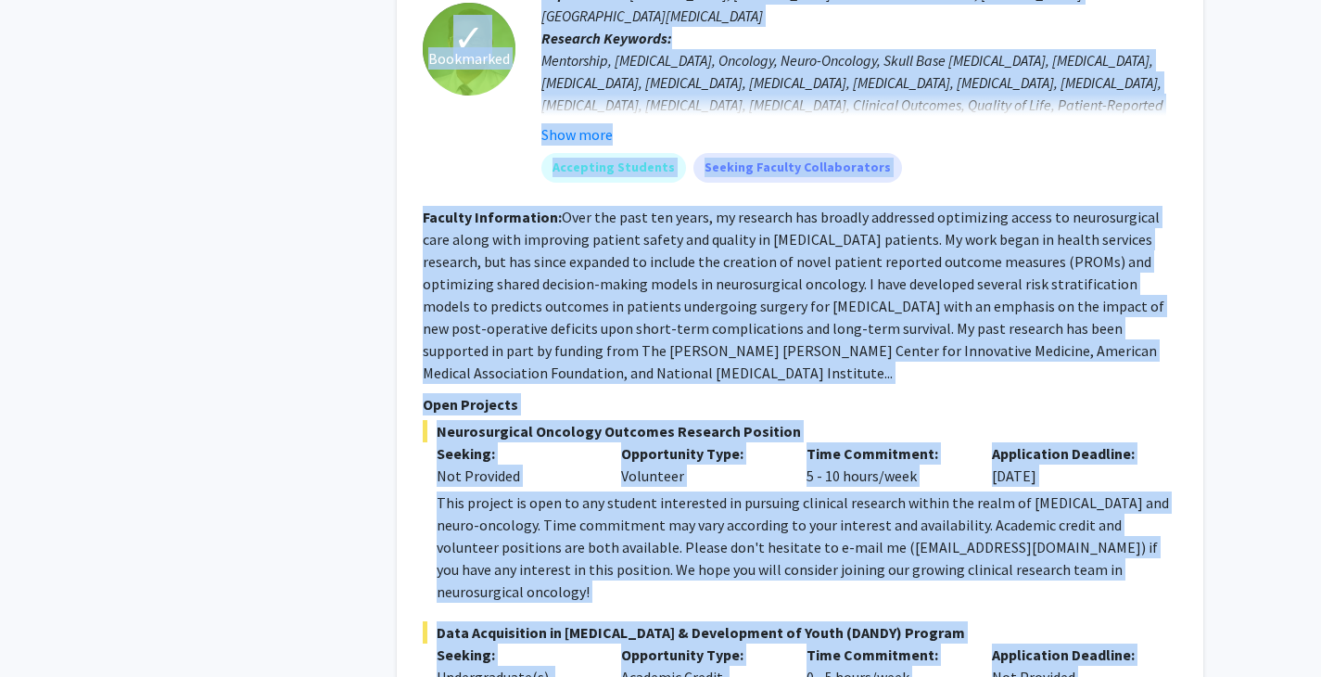
copy fg-search-faculty "✓ Loremipsum Dol Sitametco Adipis Elitsedd Eiusmod Tempori Utlabor Etdolorem Al…"
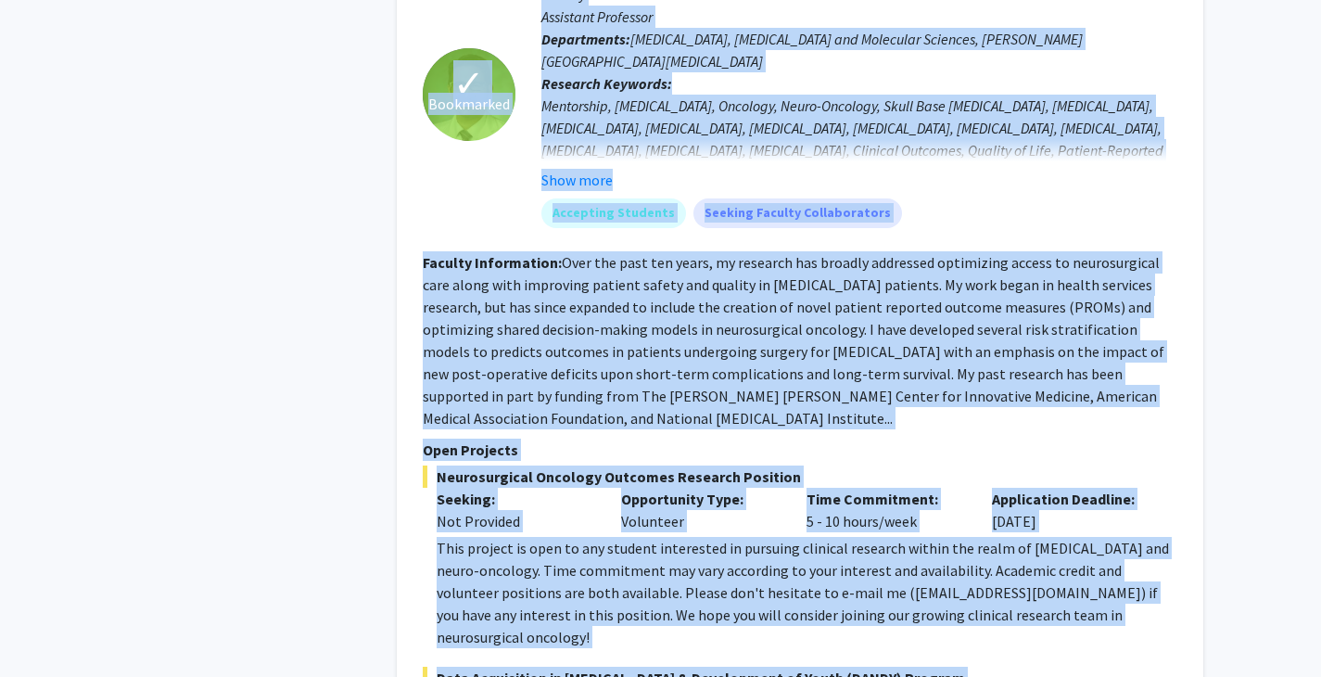
scroll to position [4956, 0]
click at [613, 466] on span "Neurosurgical Oncology Outcomes Research Position" at bounding box center [800, 477] width 754 height 22
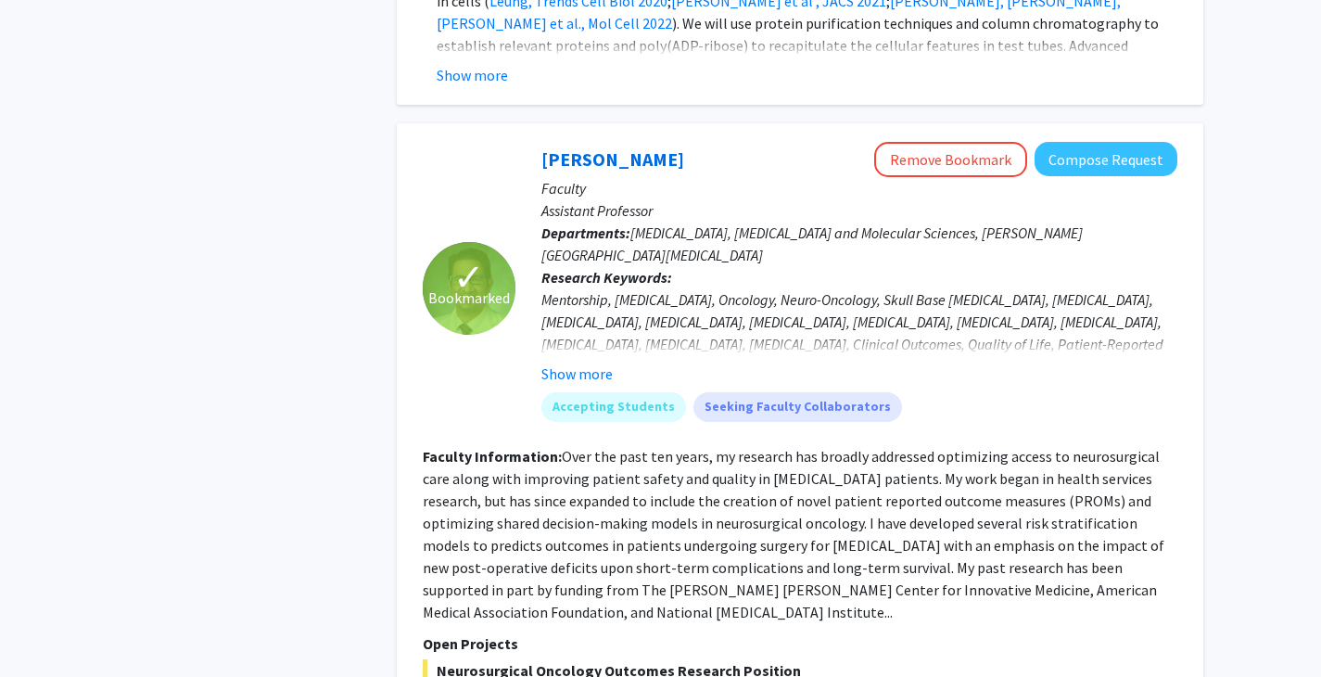
scroll to position [4744, 0]
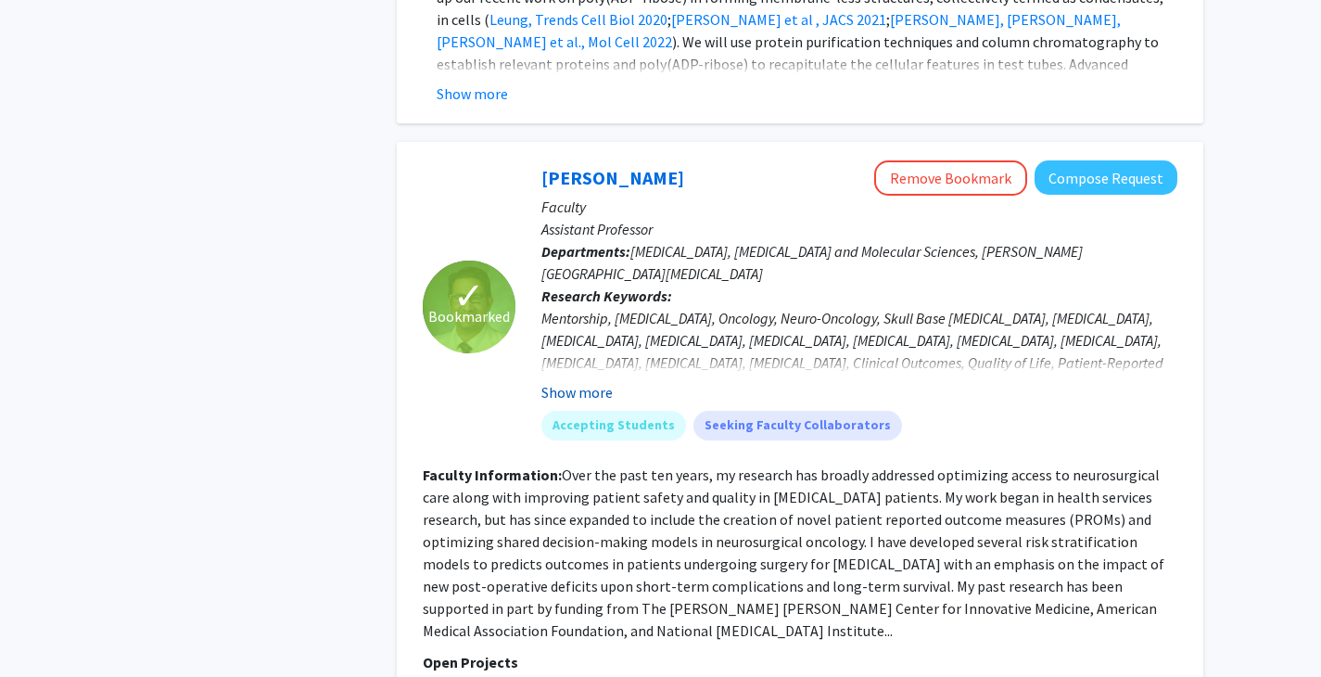
click at [589, 381] on button "Show more" at bounding box center [576, 392] width 71 height 22
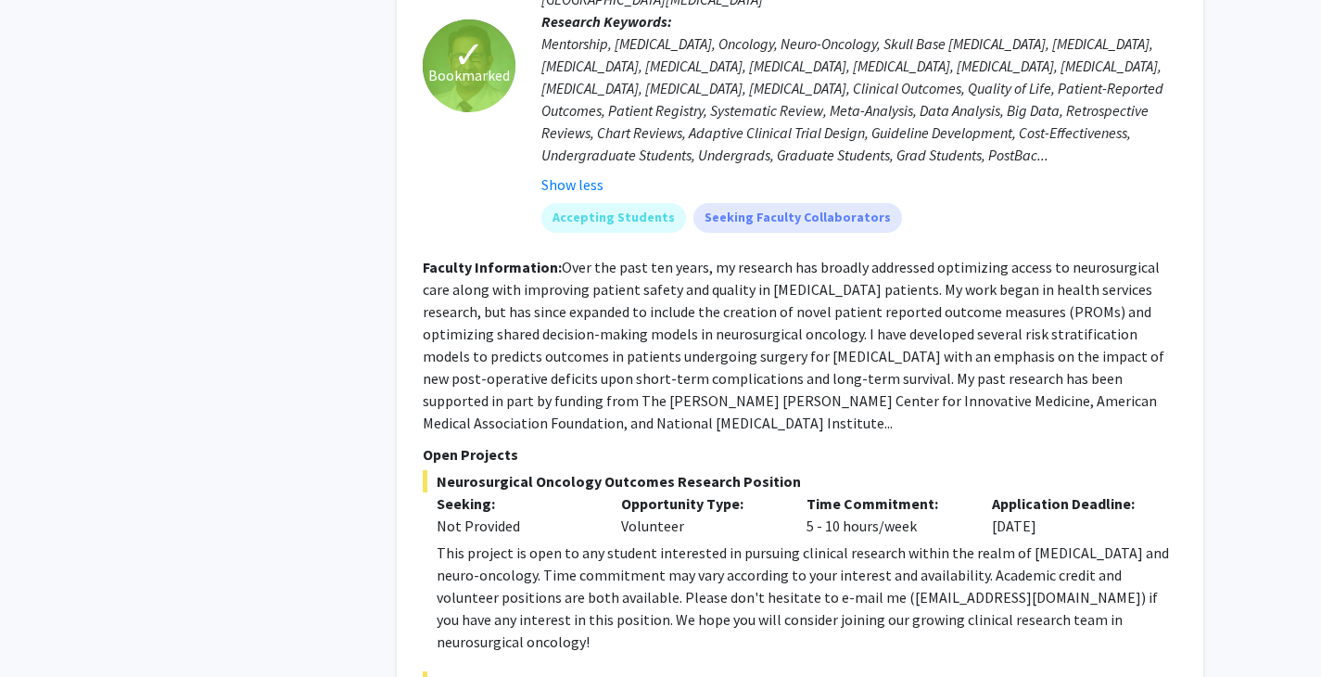
scroll to position [5020, 0]
drag, startPoint x: 831, startPoint y: 470, endPoint x: 960, endPoint y: 469, distance: 128.8
click at [960, 540] on div "This project is open to any student interested in pursuing clinical research wi…" at bounding box center [807, 595] width 741 height 111
copy div "[EMAIL_ADDRESS][DOMAIN_NAME]"
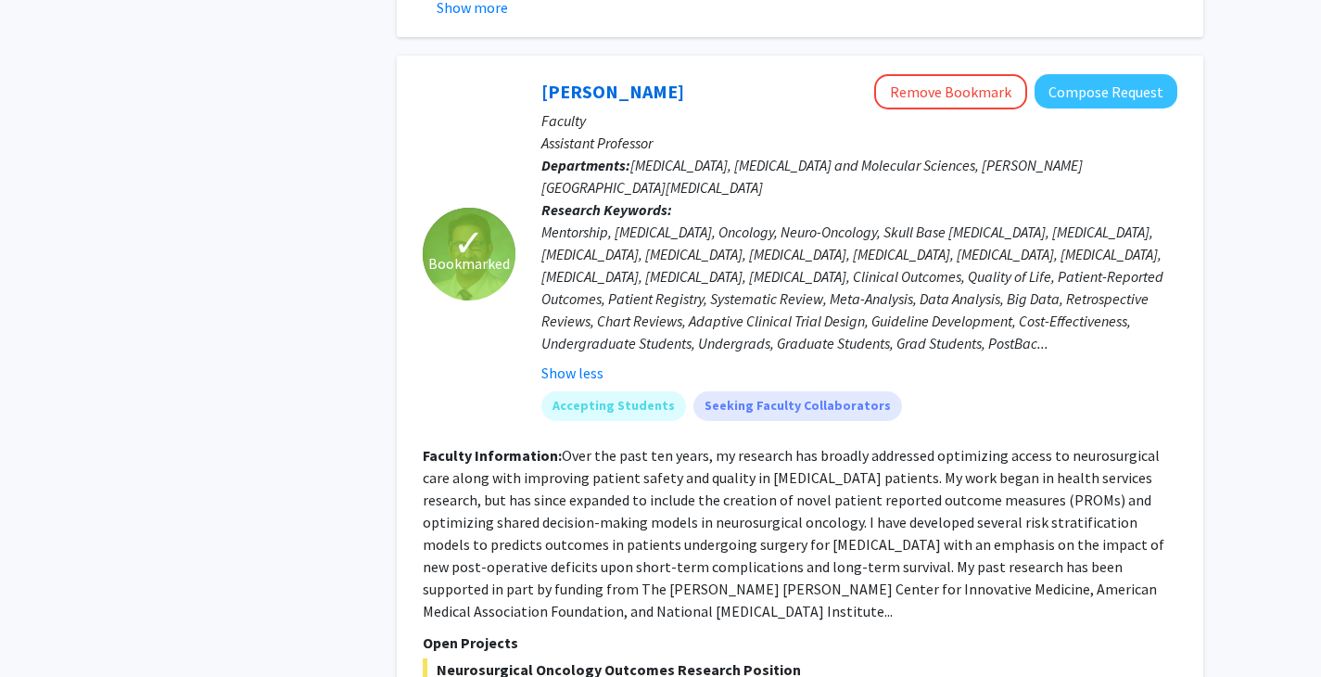
scroll to position [4648, 0]
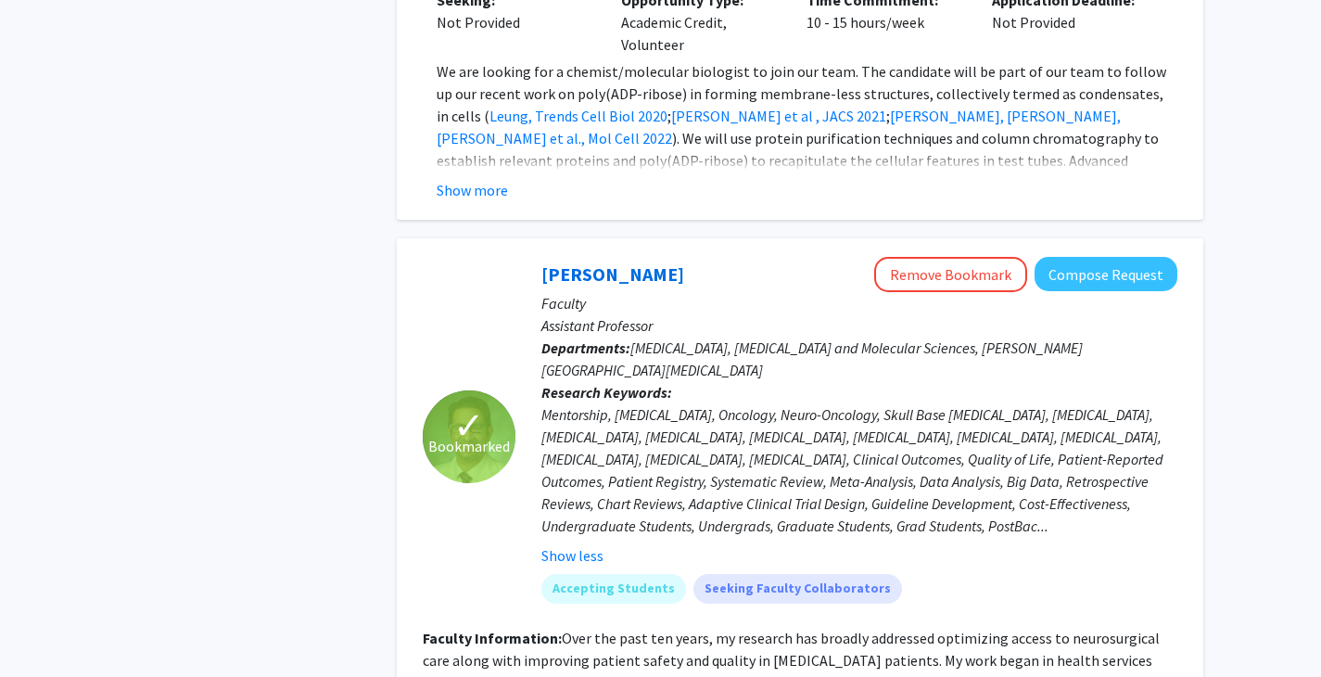
click at [538, 257] on div "[PERSON_NAME] Remove Bookmark Compose Request Faculty Assistant Professor Depar…" at bounding box center [846, 437] width 662 height 361
copy link "[PERSON_NAME]"
drag, startPoint x: 670, startPoint y: 165, endPoint x: 542, endPoint y: 166, distance: 127.9
click at [542, 257] on div "[PERSON_NAME] Remove Bookmark Compose Request" at bounding box center [859, 274] width 636 height 35
